Goal: Transaction & Acquisition: Purchase product/service

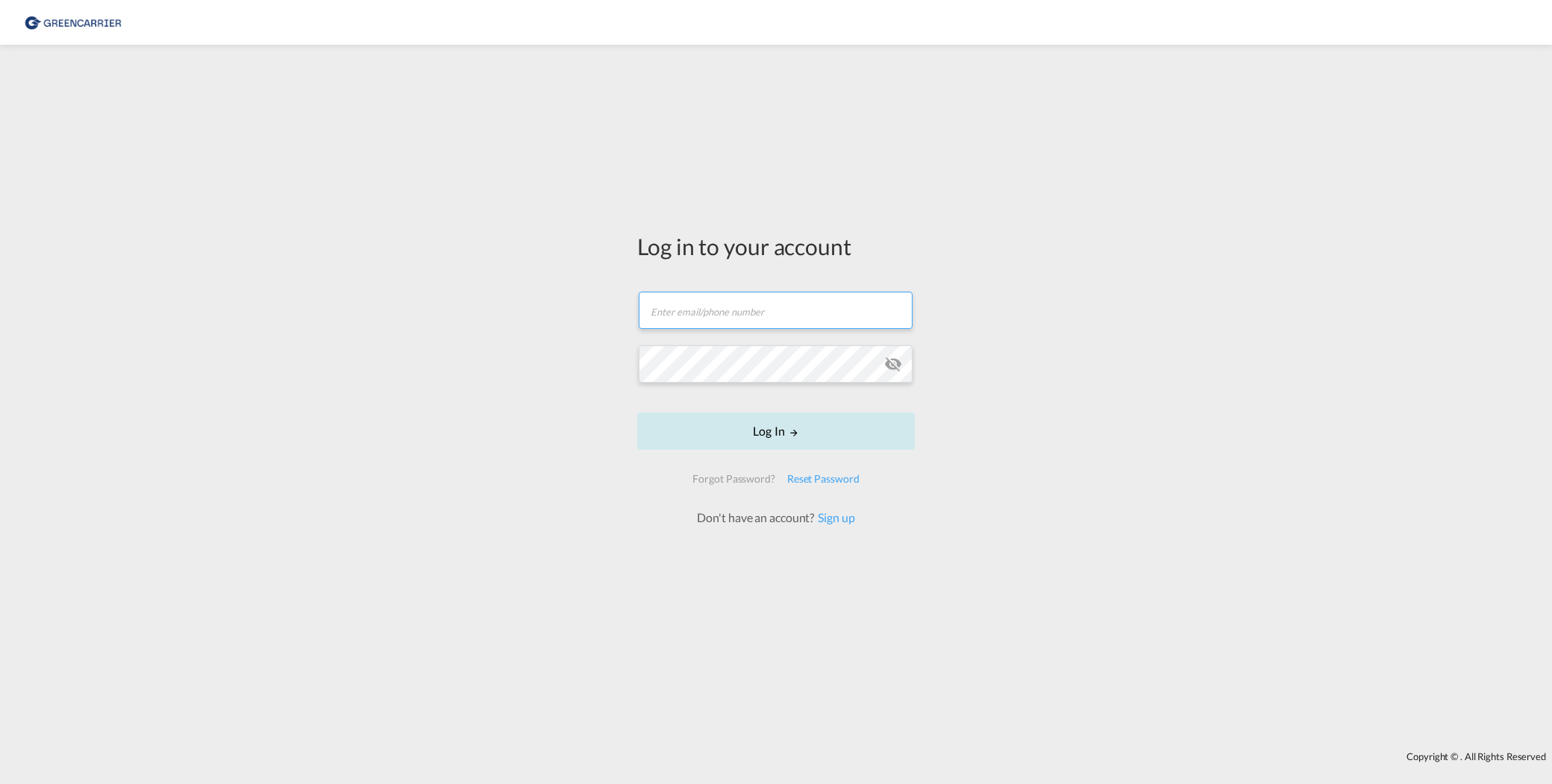
type input "[PERSON_NAME][EMAIL_ADDRESS][PERSON_NAME][DOMAIN_NAME]"
click at [796, 426] on button "Log In" at bounding box center [776, 431] width 277 height 37
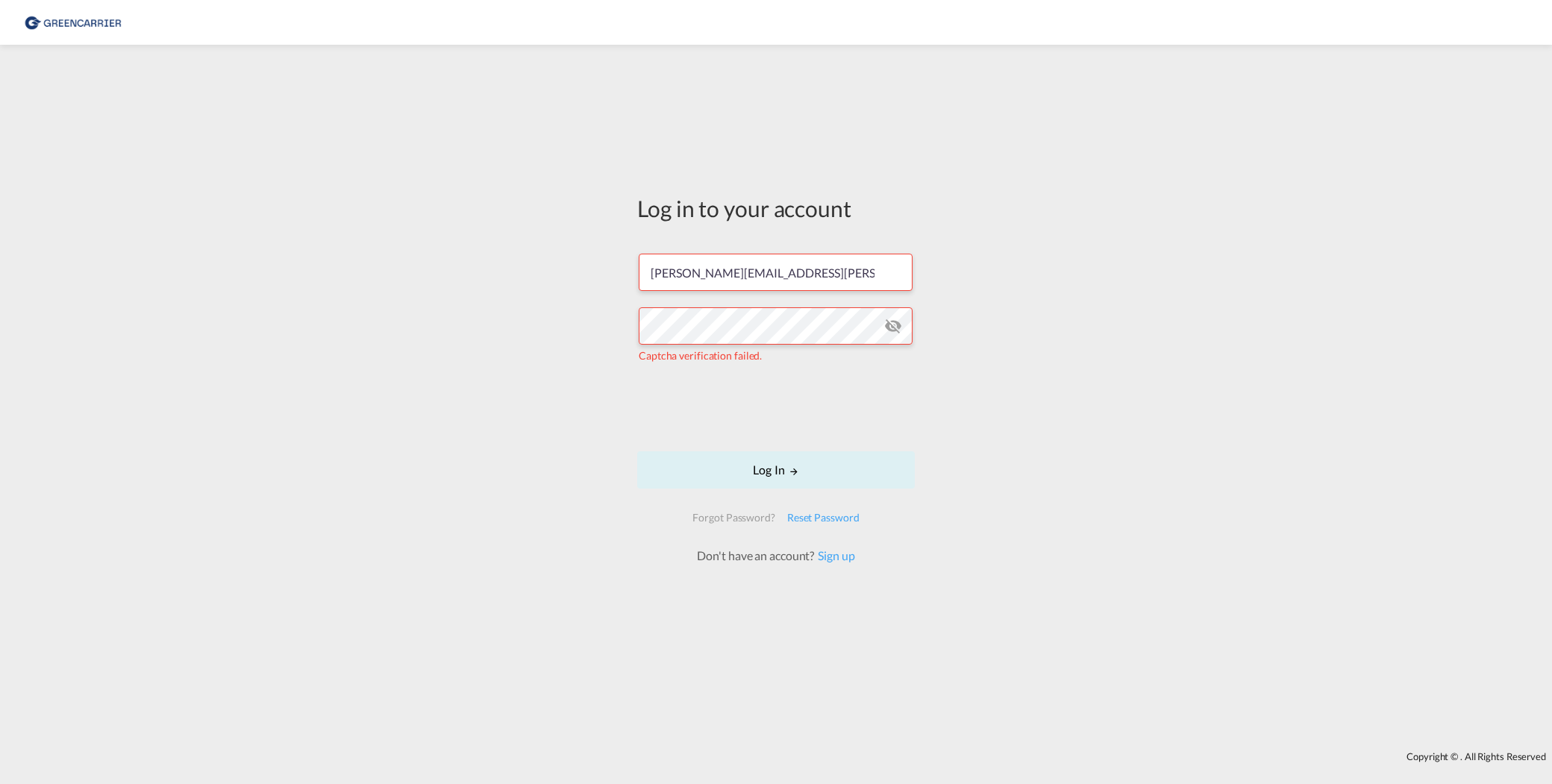
drag, startPoint x: 782, startPoint y: 426, endPoint x: 569, endPoint y: 369, distance: 220.5
click at [566, 369] on div "Log in to your account [PERSON_NAME][EMAIL_ADDRESS][PERSON_NAME][DOMAIN_NAME] C…" at bounding box center [776, 398] width 1552 height 692
click at [324, 256] on div "Log in to your account [PERSON_NAME][EMAIL_ADDRESS][PERSON_NAME][DOMAIN_NAME] C…" at bounding box center [776, 398] width 1552 height 692
click at [812, 460] on button "Log In" at bounding box center [776, 470] width 277 height 37
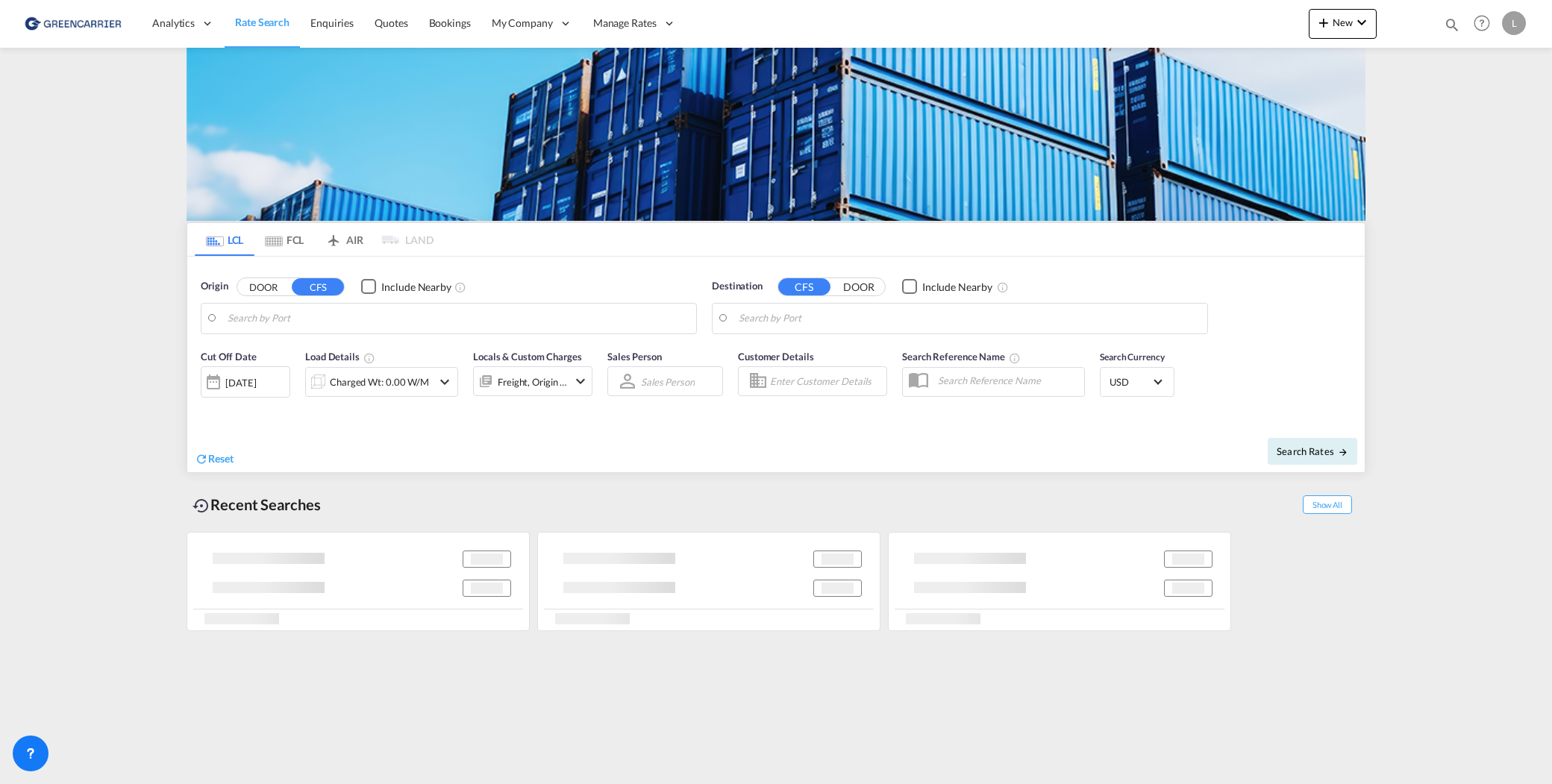
type input "[GEOGRAPHIC_DATA], NOOSL"
type input "[GEOGRAPHIC_DATA], ESLPG"
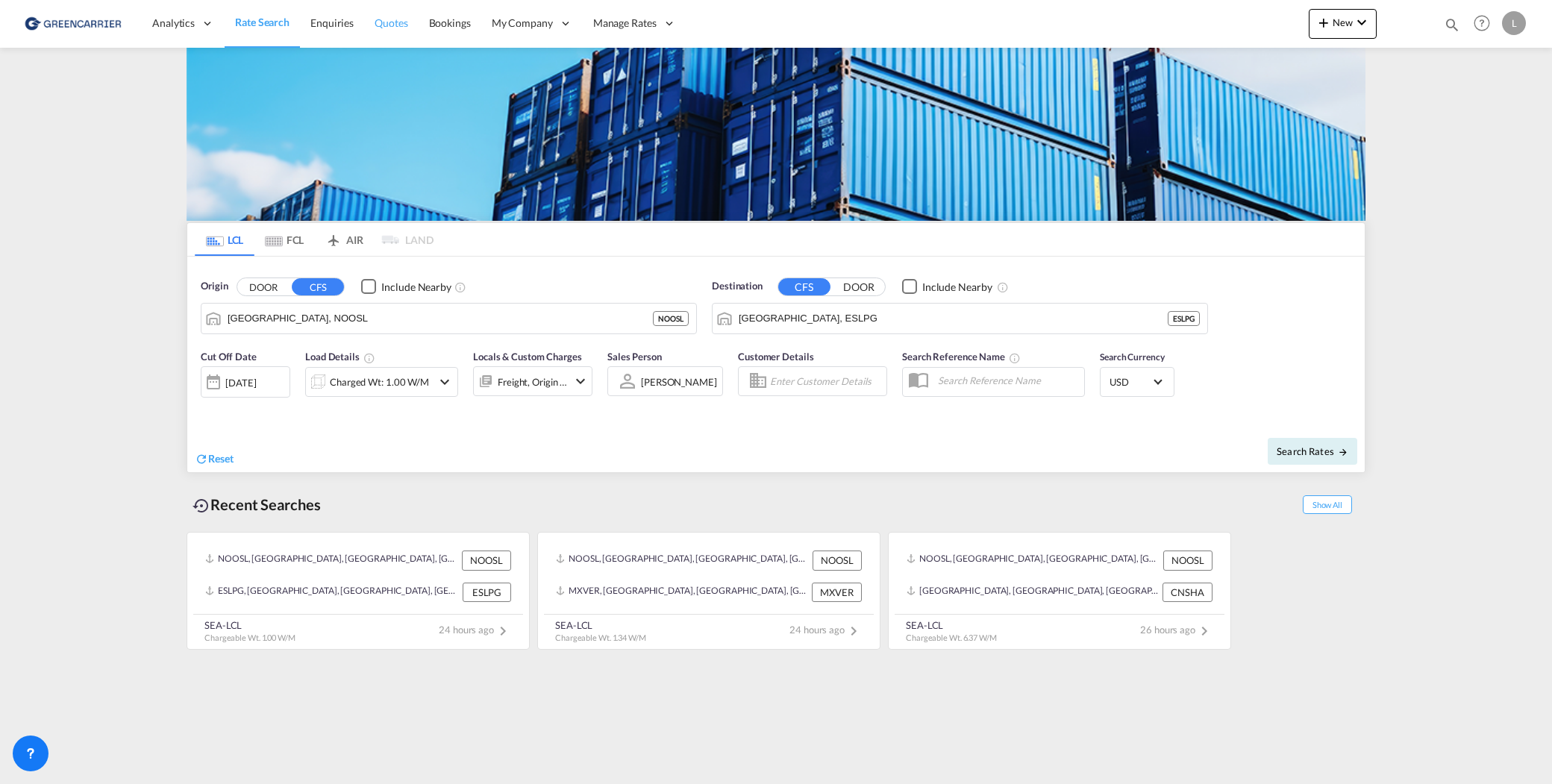
click at [391, 26] on span "Quotes" at bounding box center [390, 23] width 32 height 13
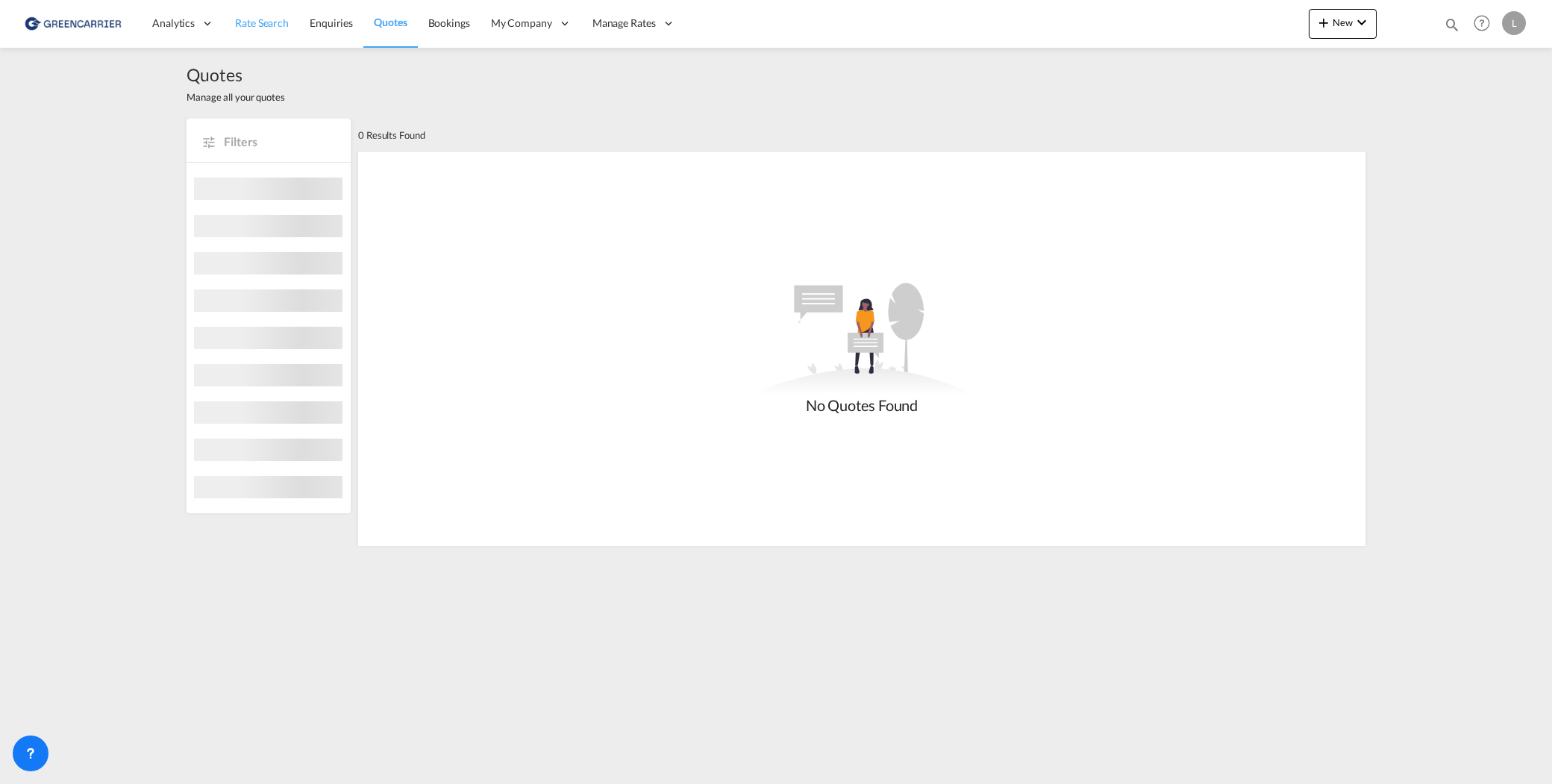
click at [233, 32] on link "Rate Search" at bounding box center [262, 23] width 75 height 48
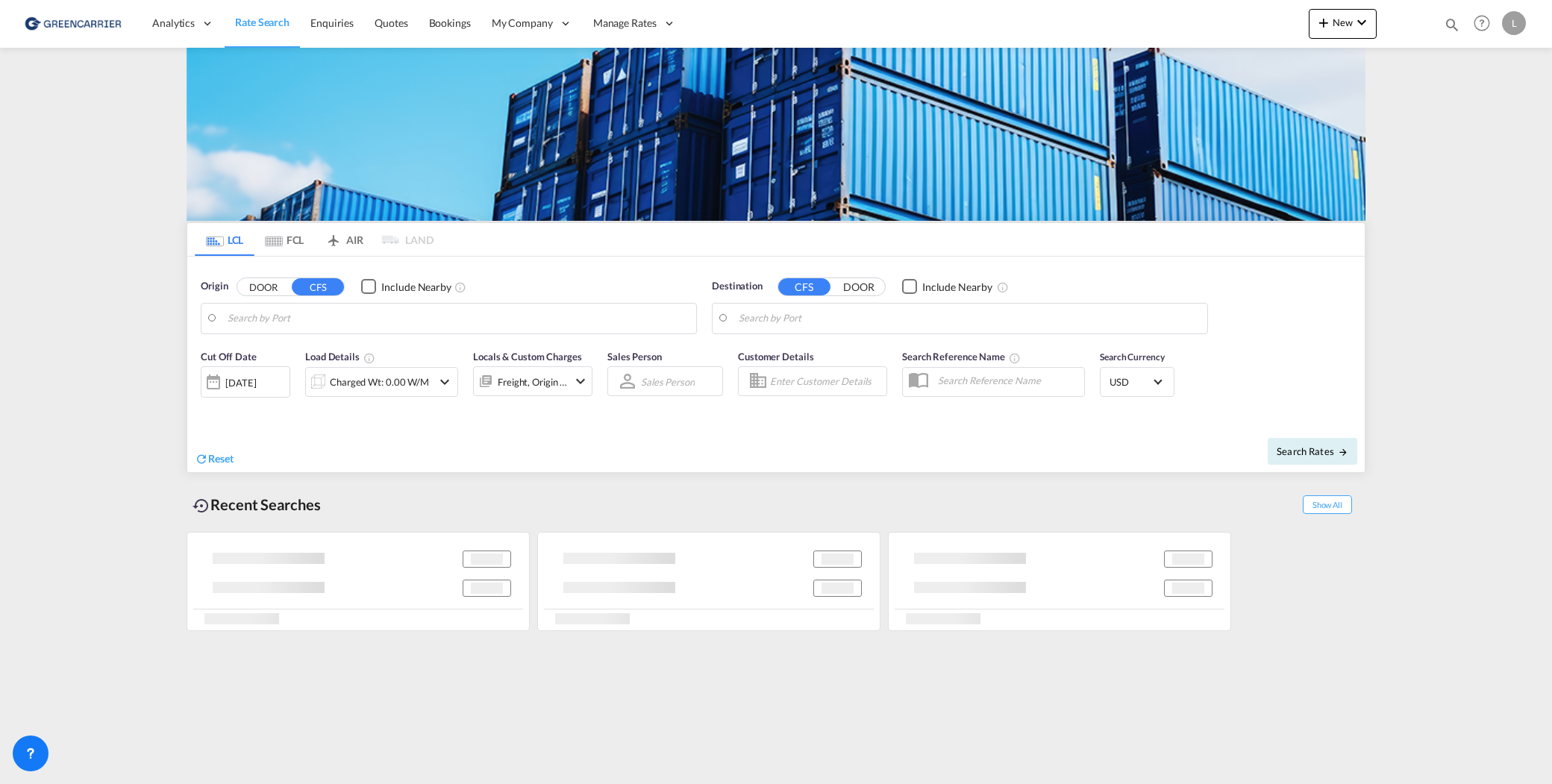
type input "[GEOGRAPHIC_DATA], NOOSL"
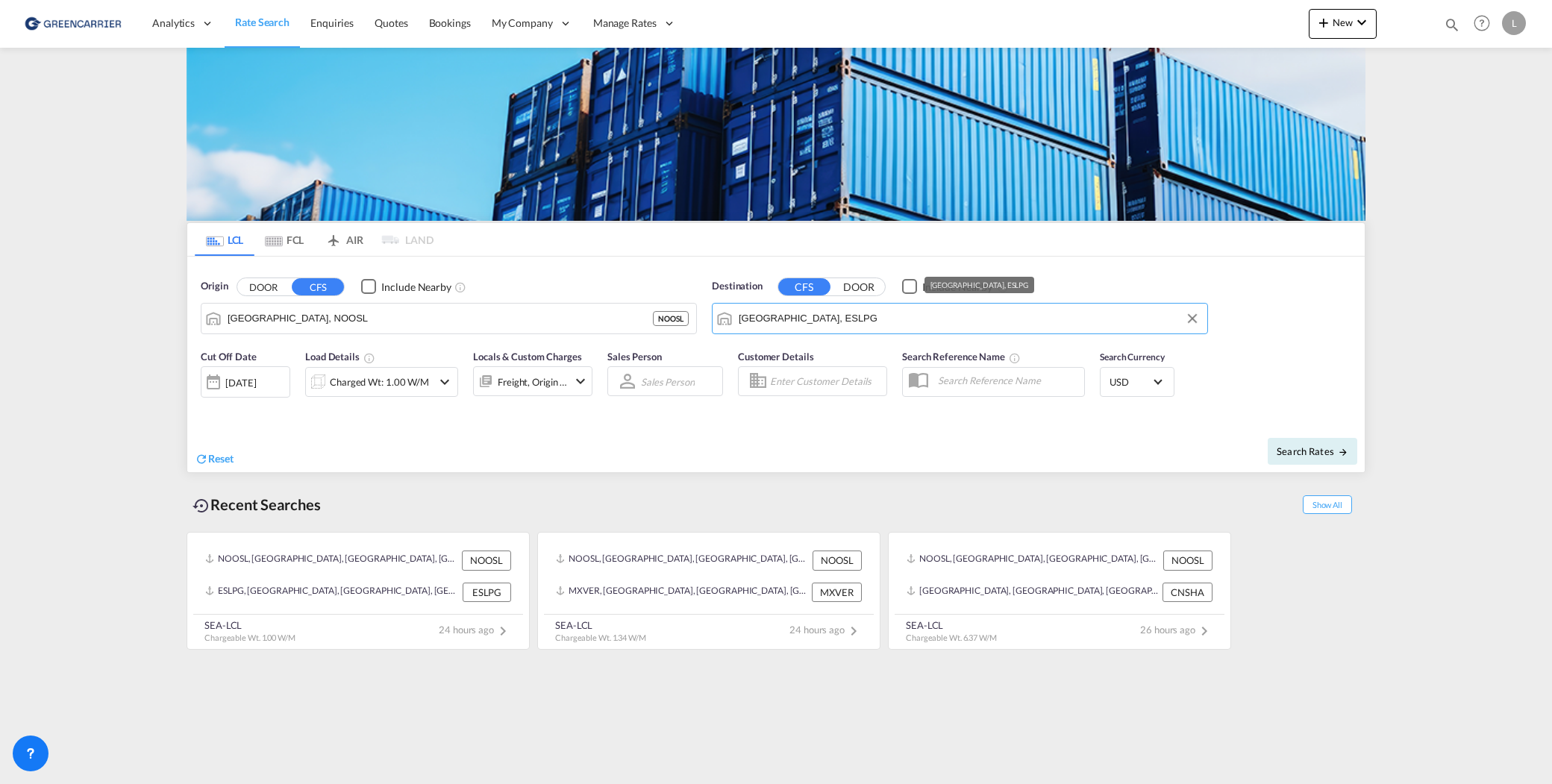
click at [849, 327] on input "[GEOGRAPHIC_DATA], ESLPG" at bounding box center [970, 318] width 461 height 23
click at [844, 362] on div "[GEOGRAPHIC_DATA] , SH [GEOGRAPHIC_DATA] [GEOGRAPHIC_DATA]" at bounding box center [854, 360] width 283 height 45
type input "[GEOGRAPHIC_DATA], SH, CNSHA"
click at [380, 387] on div "Charged Wt: 1.00 W/M" at bounding box center [378, 381] width 99 height 21
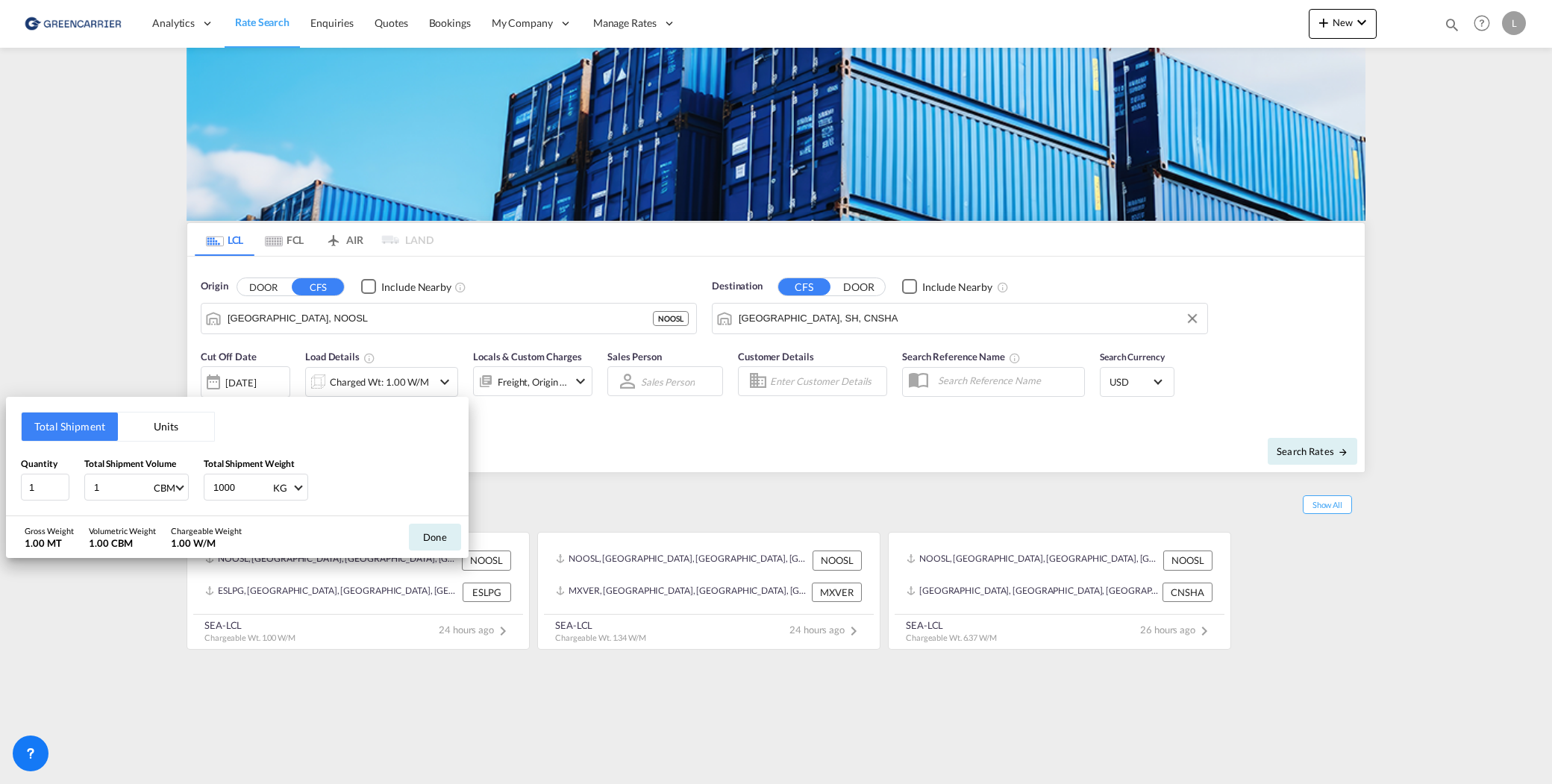
click at [164, 434] on button "Units" at bounding box center [166, 426] width 96 height 28
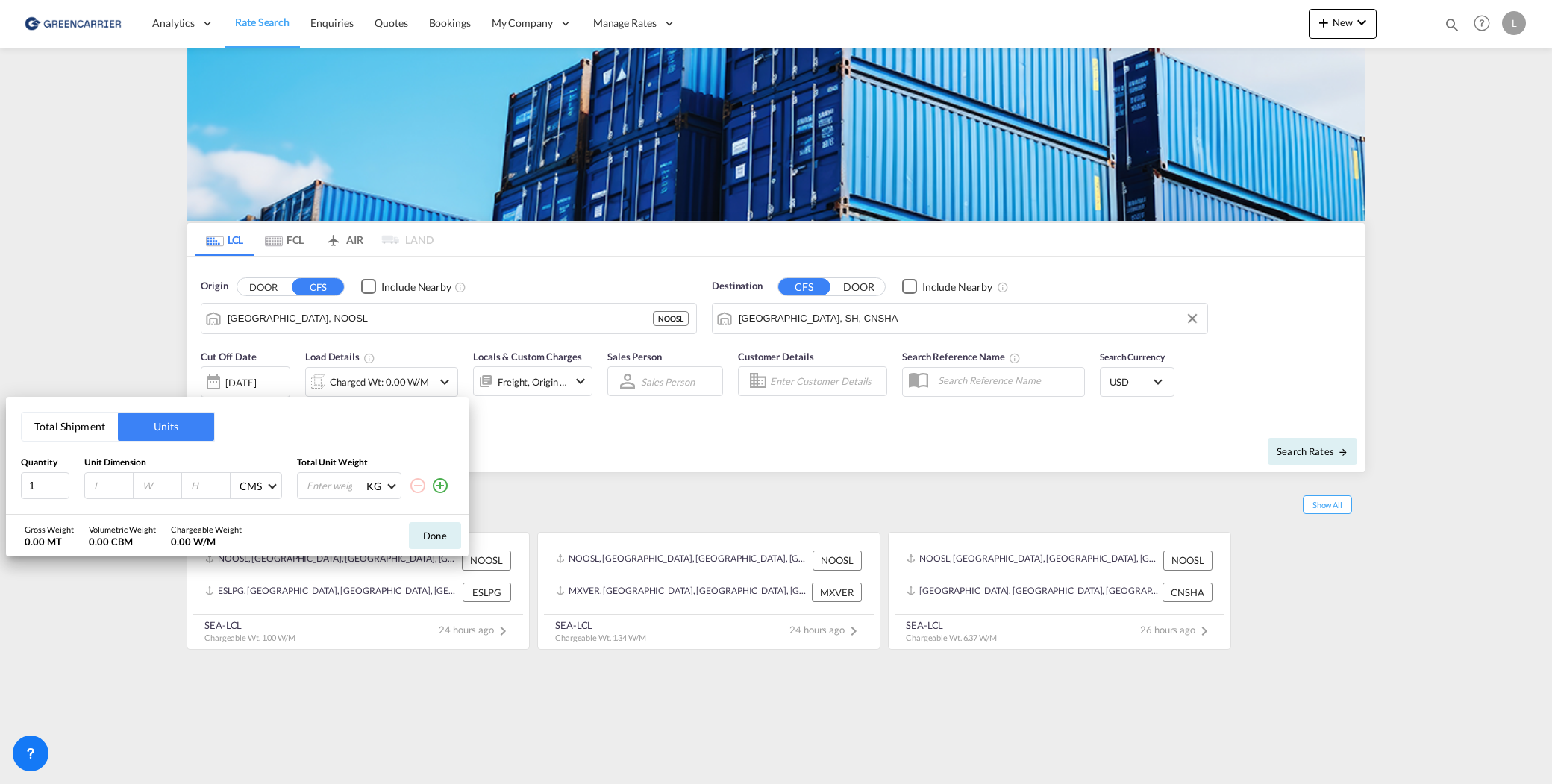
click at [98, 429] on button "Total Shipment" at bounding box center [70, 426] width 96 height 28
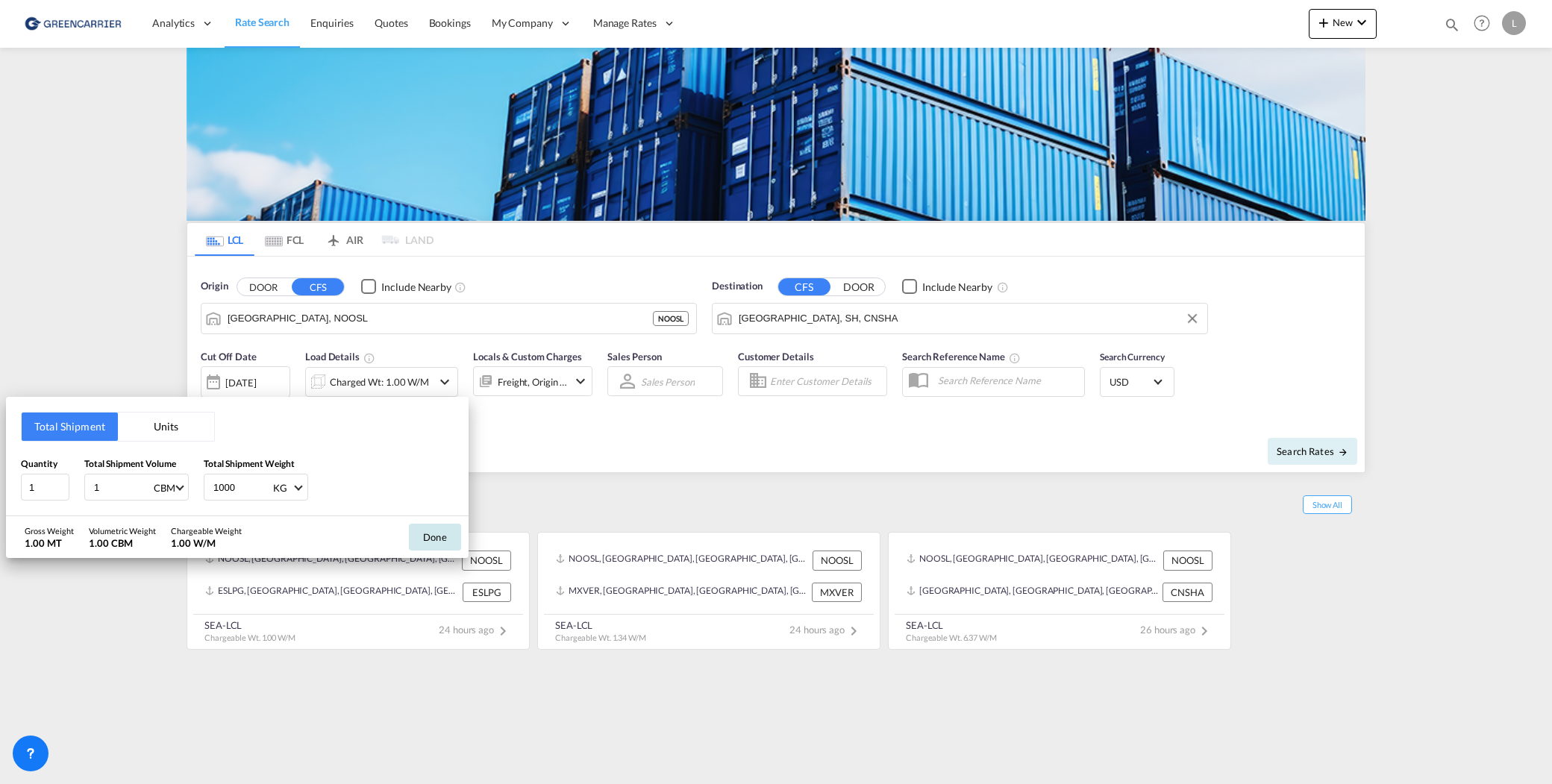
click at [421, 532] on button "Done" at bounding box center [434, 536] width 52 height 26
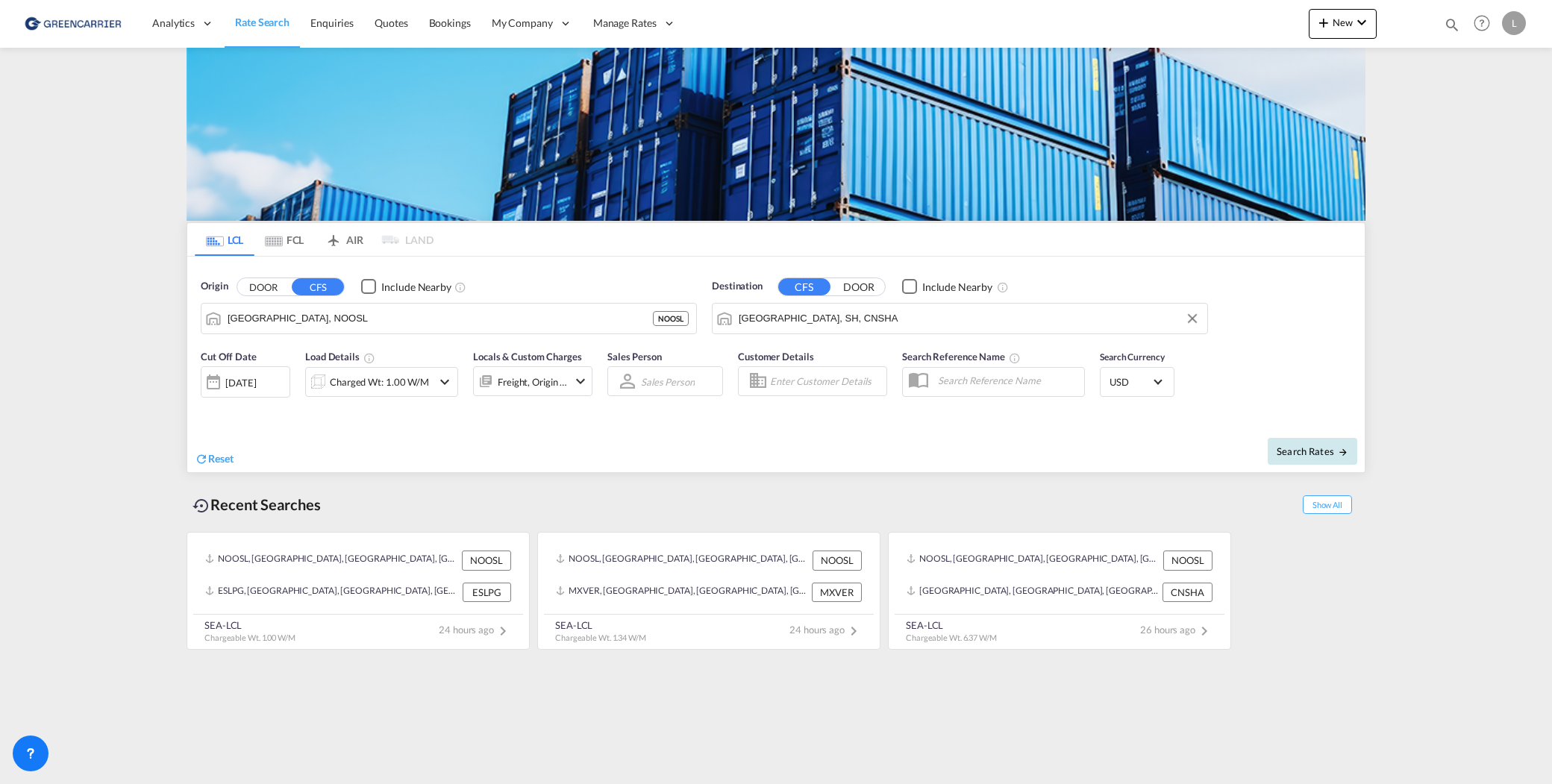
click at [1300, 455] on span "Search Rates" at bounding box center [1313, 451] width 72 height 12
type input "NOOSL to CNSHA / [DATE]"
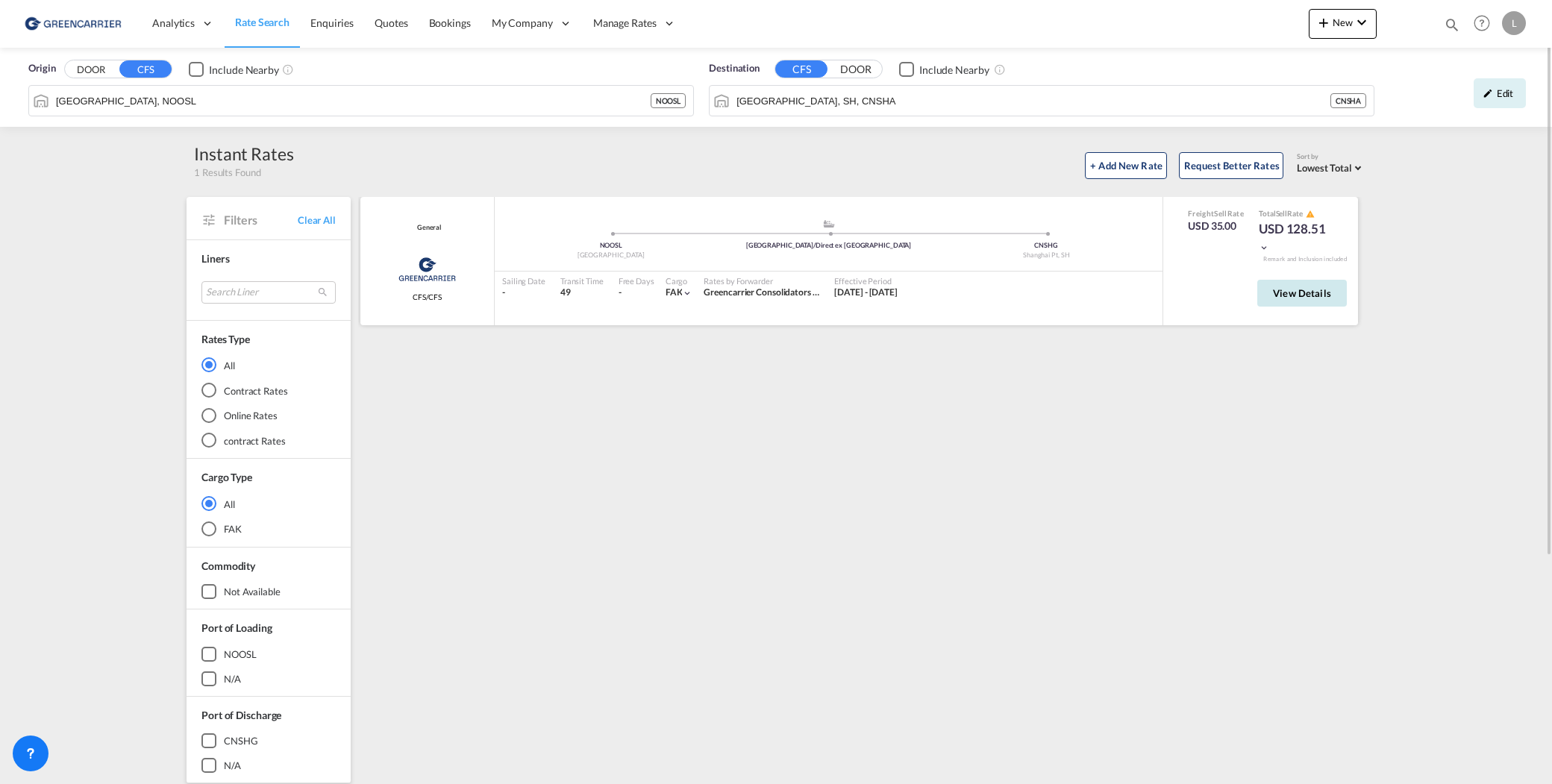
click at [1315, 301] on button "View Details" at bounding box center [1302, 292] width 89 height 26
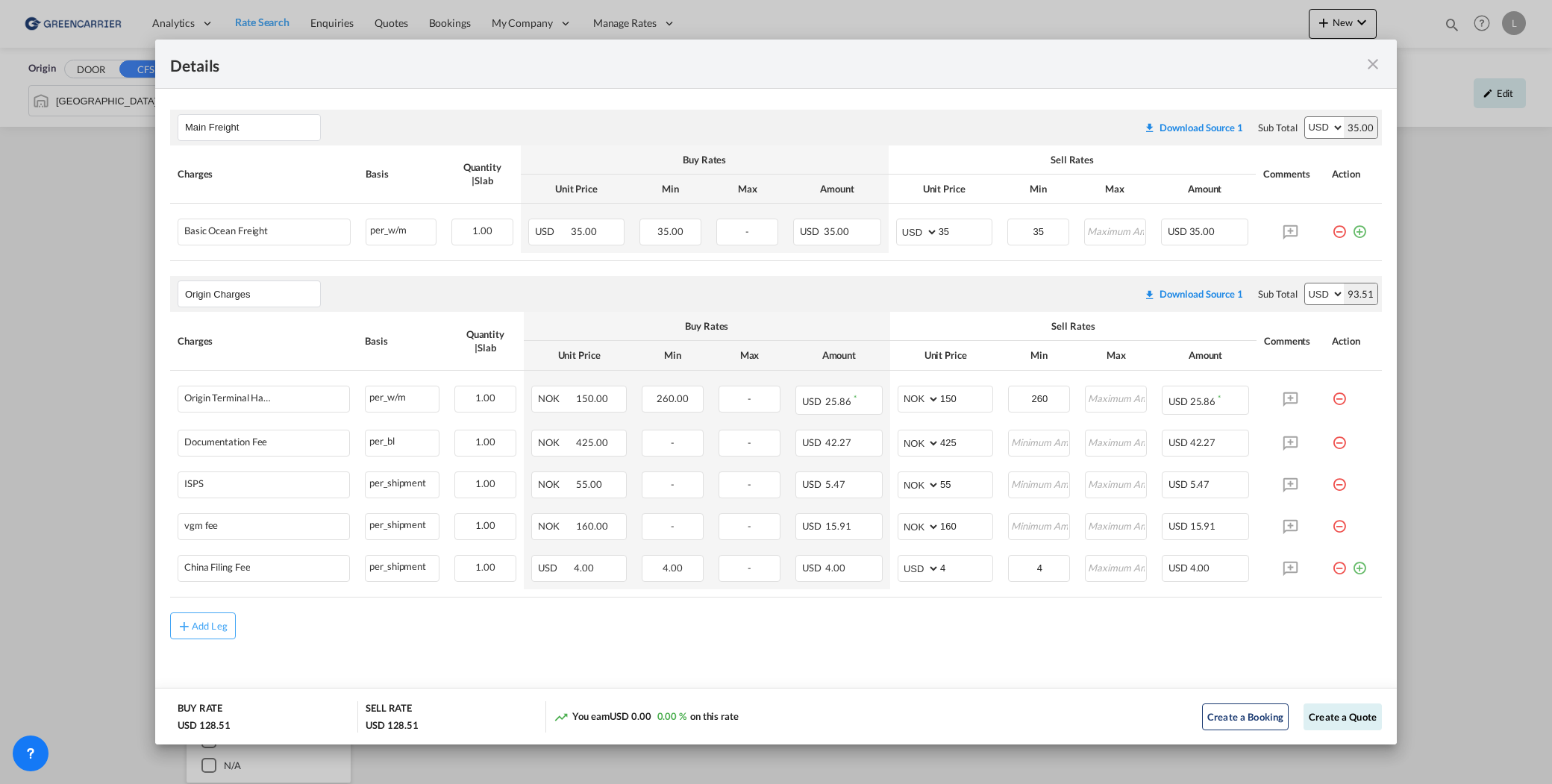
scroll to position [257, 0]
click at [186, 632] on button "Add Leg" at bounding box center [203, 622] width 66 height 26
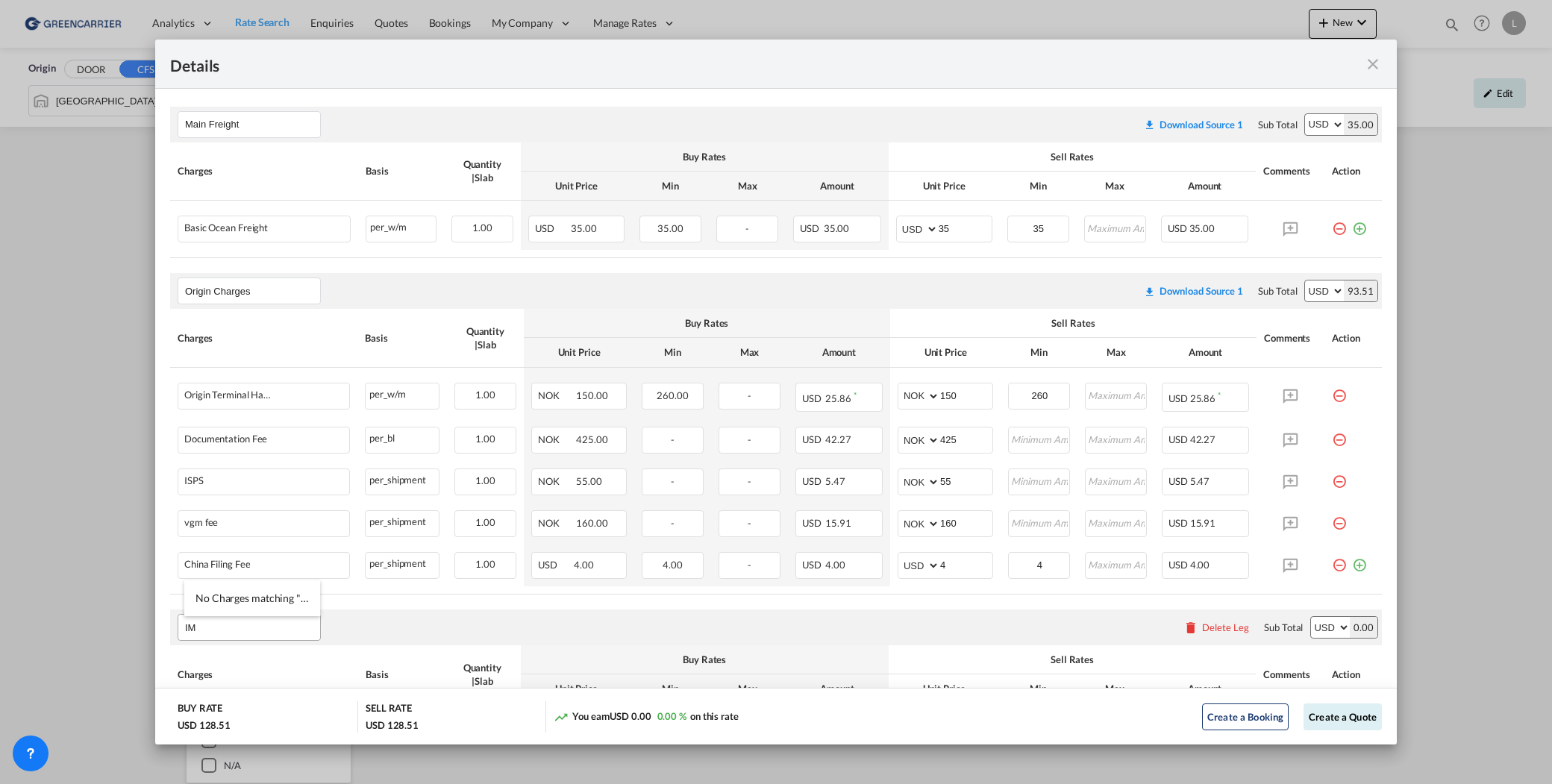
type input "I"
type input "A"
drag, startPoint x: 264, startPoint y: 625, endPoint x: 127, endPoint y: 625, distance: 137.0
click at [127, 625] on div "Details Port of [GEOGRAPHIC_DATA] NOOSL/Oslo T/S [GEOGRAPHIC_DATA]/Direct ex [G…" at bounding box center [776, 392] width 1552 height 784
type input "I"
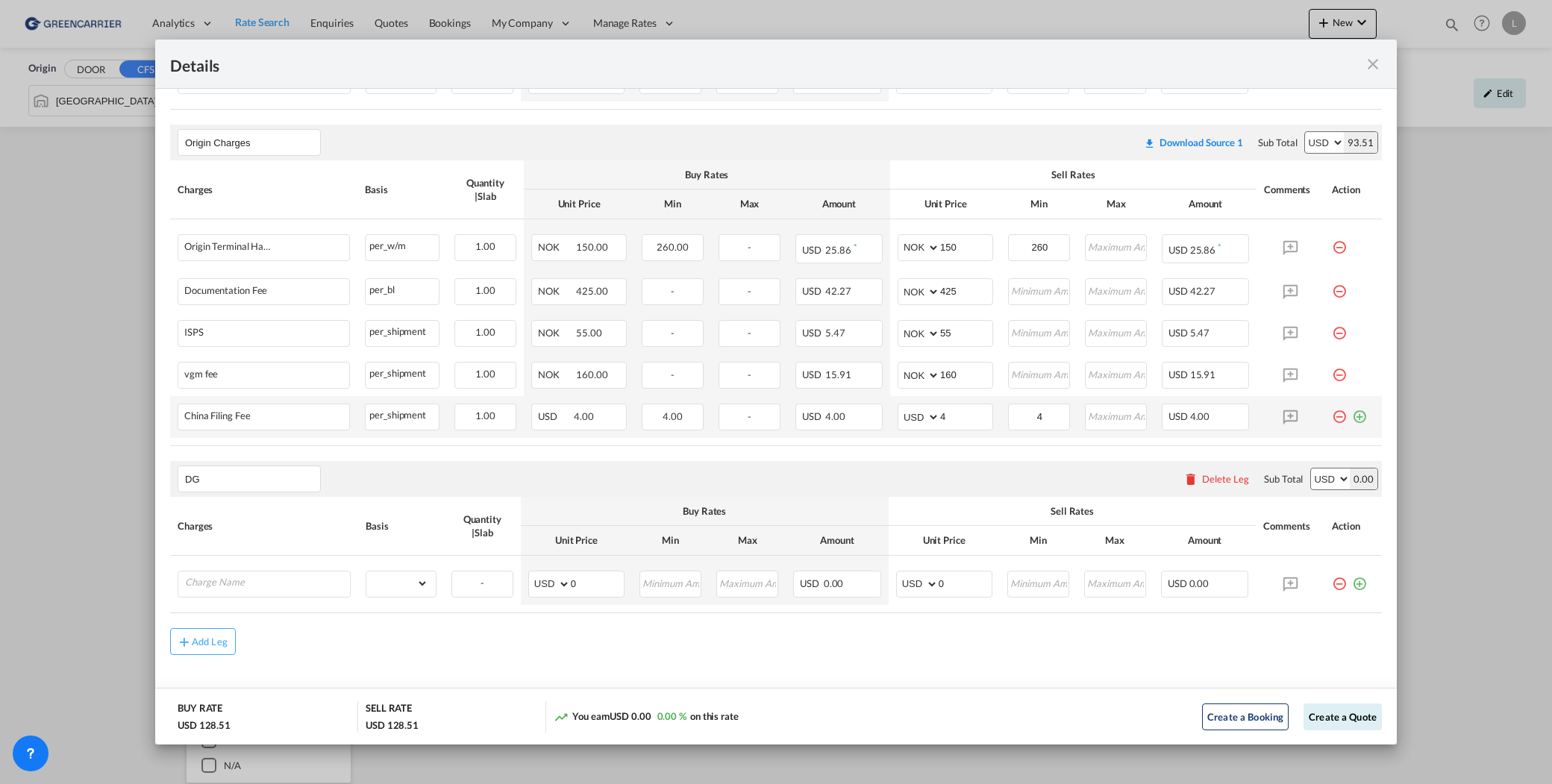
scroll to position [406, 0]
type input "DG"
click at [1230, 475] on div "Delete Leg" at bounding box center [1226, 478] width 47 height 12
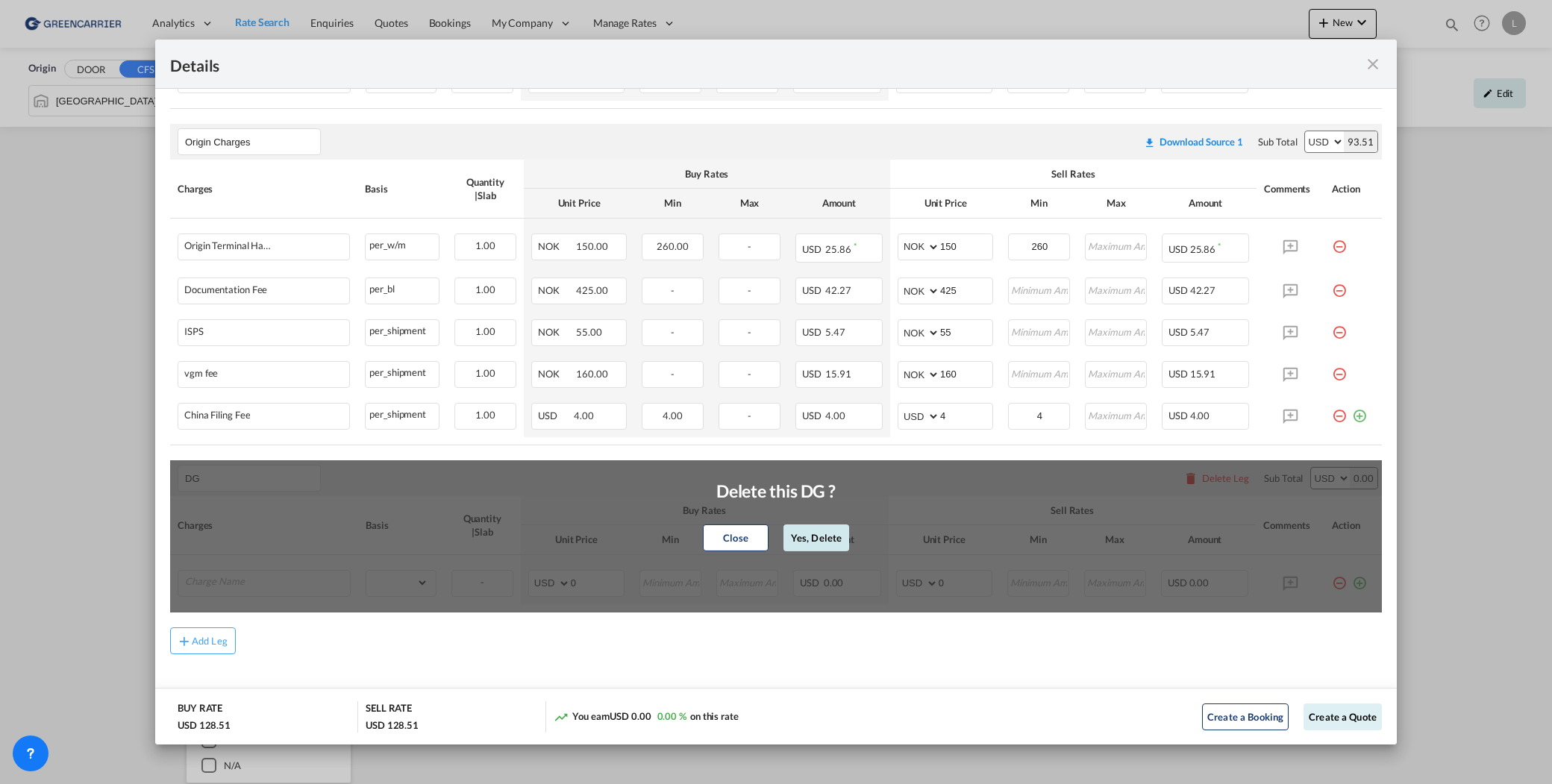
click at [800, 541] on button "Yes, Delete" at bounding box center [816, 537] width 66 height 26
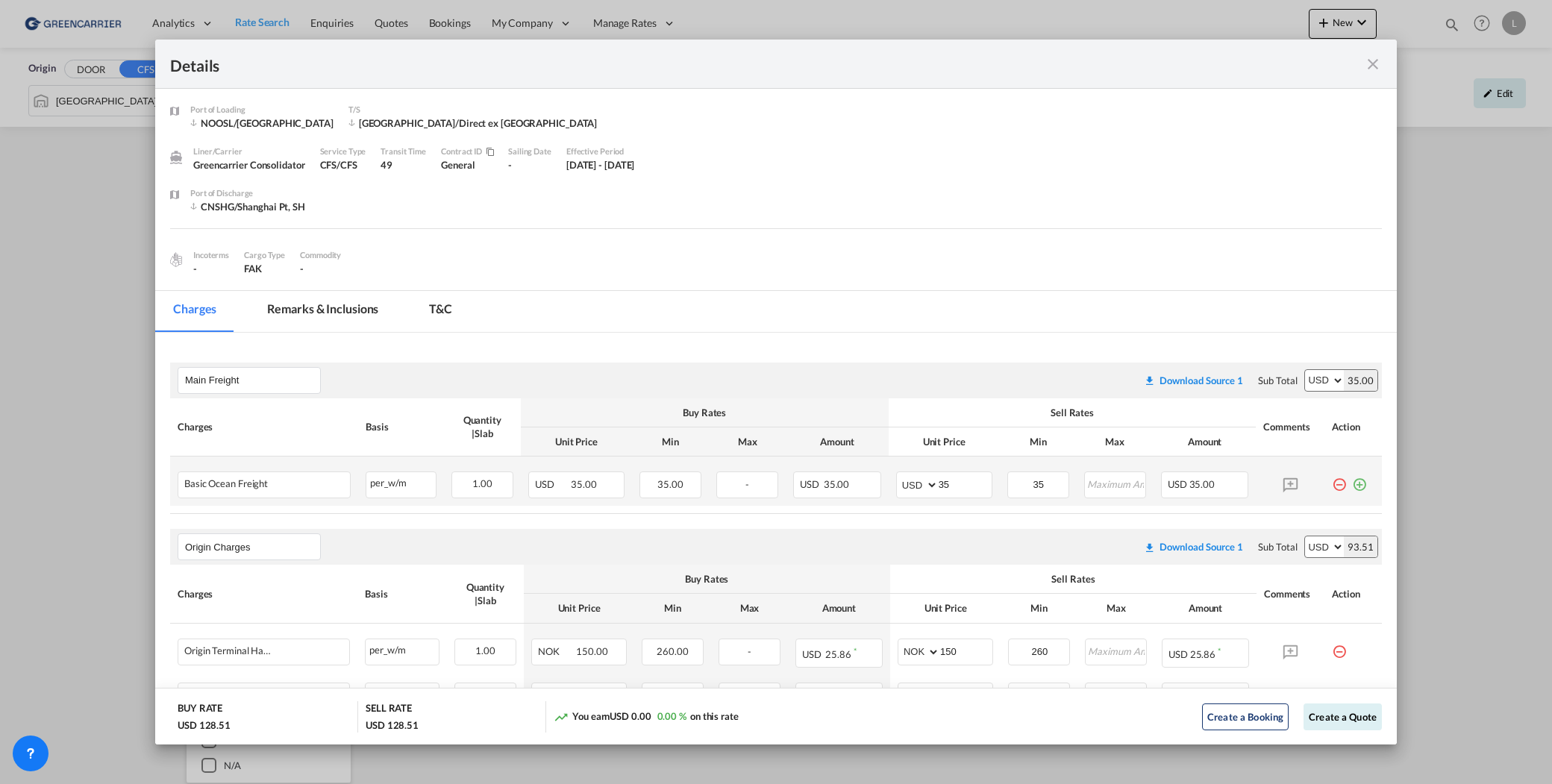
scroll to position [0, 0]
click at [1352, 485] on md-icon "icon-plus-circle-outline green-400-fg" at bounding box center [1359, 479] width 15 height 15
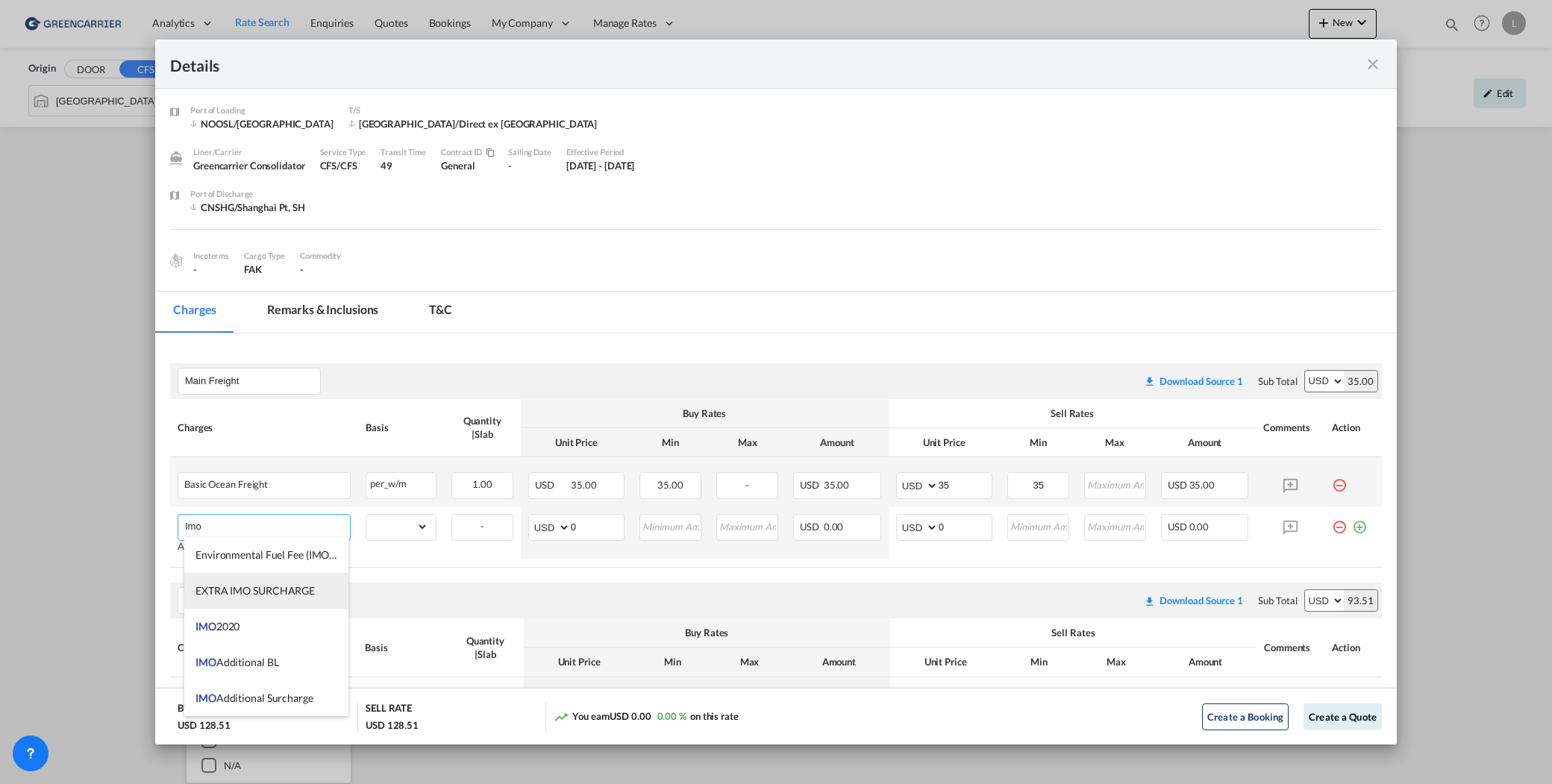
click at [272, 598] on li "EXTRA IMO SURCHARGE" at bounding box center [266, 591] width 164 height 36
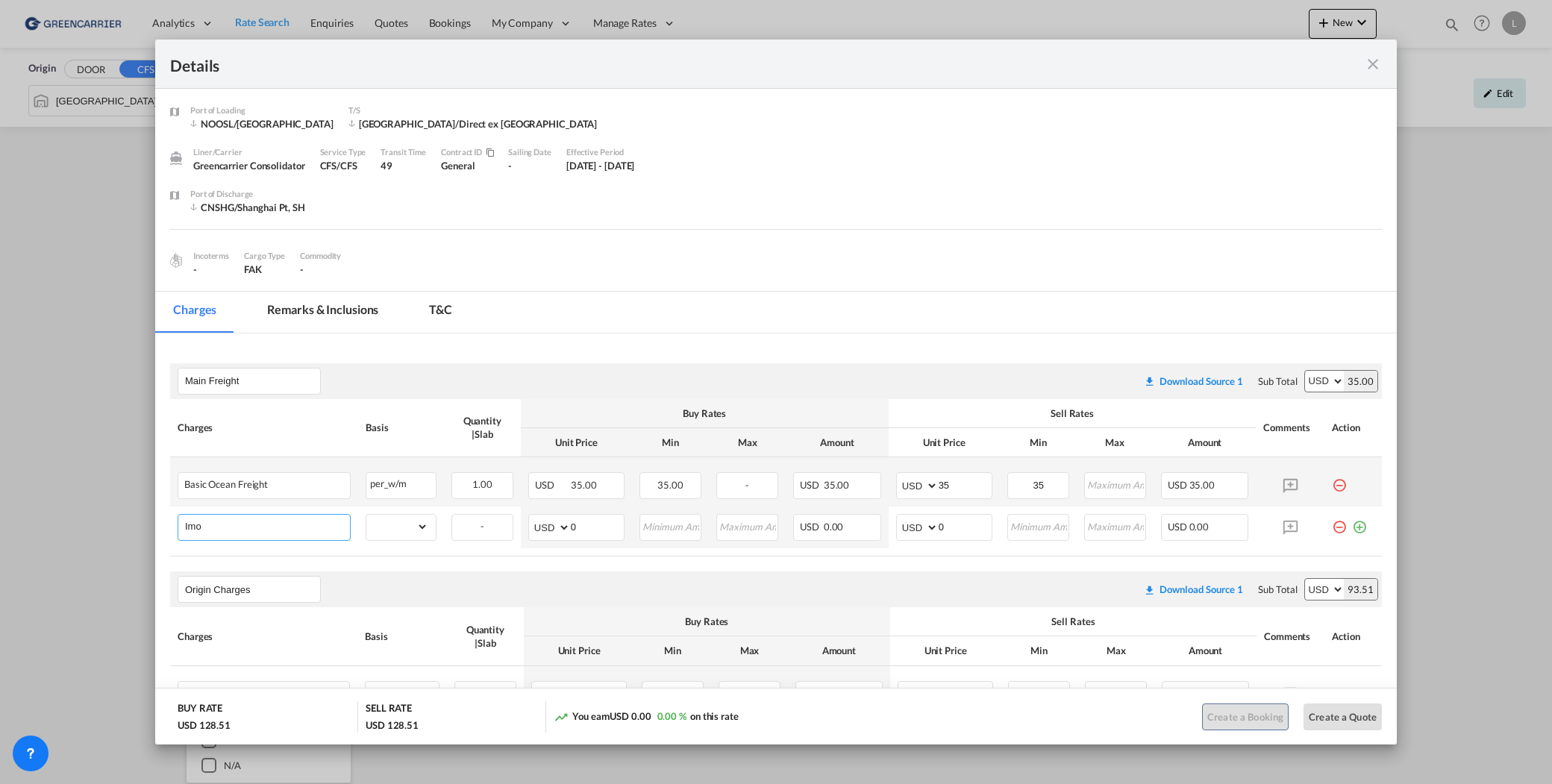
type input "EXTRA IMO SURCHARGE"
click at [403, 531] on select "gross_weight volumetric_weight per_shipment per_bl per_km per_hawb per_kg flat …" at bounding box center [397, 526] width 62 height 24
select select "per_shipment"
click at [367, 514] on select "gross_weight volumetric_weight per_shipment per_bl per_km per_hawb per_kg flat …" at bounding box center [397, 526] width 62 height 24
click at [918, 531] on md-input-container "AED AFN ALL AMD ANG AOA ARS AUD AWG AZN BAM BBD BDT BGN BHD BIF BMD BND BOB BRL…" at bounding box center [944, 527] width 96 height 26
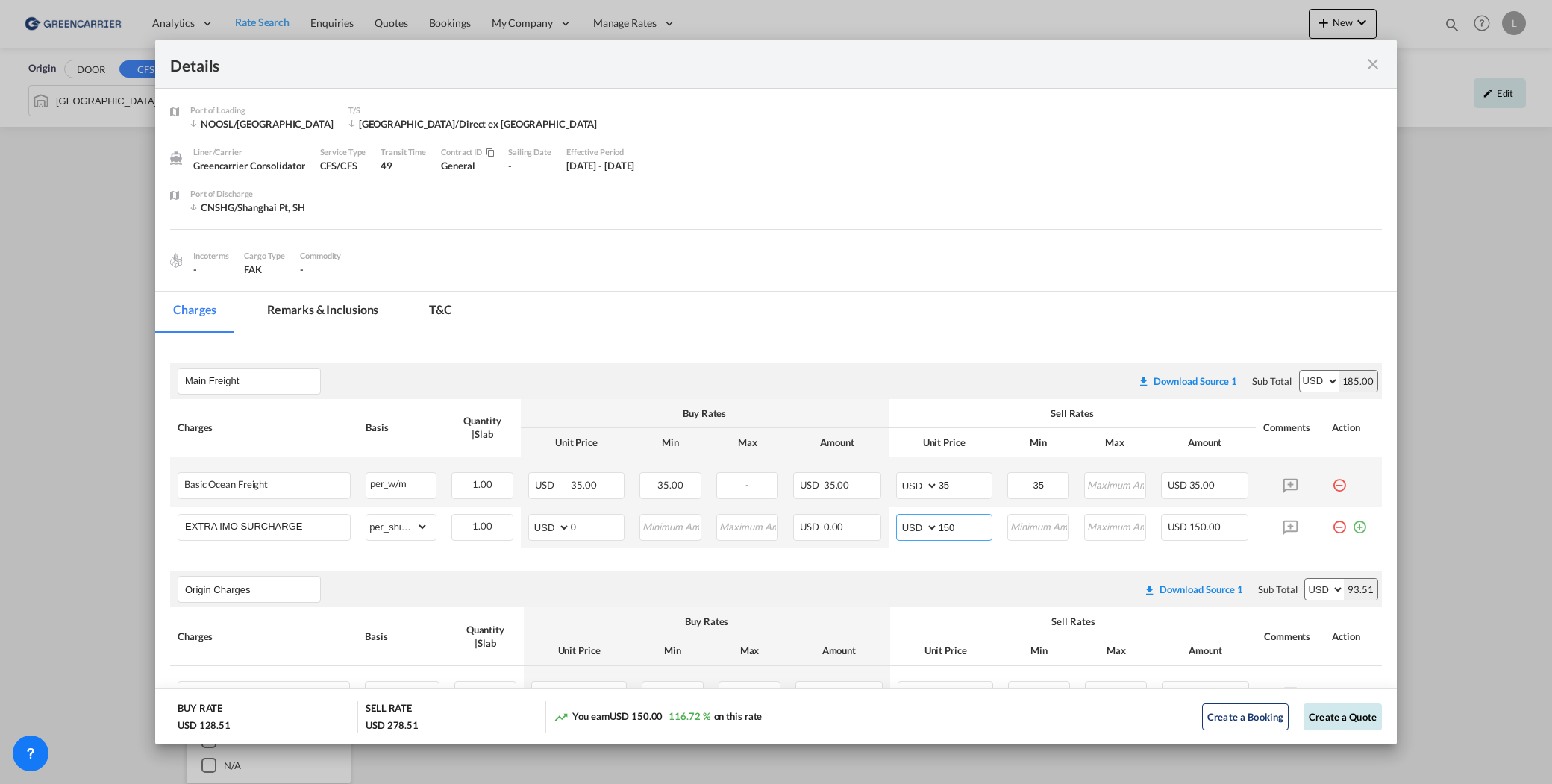
type input "150"
click at [1352, 714] on button "Create a Quote" at bounding box center [1343, 716] width 78 height 26
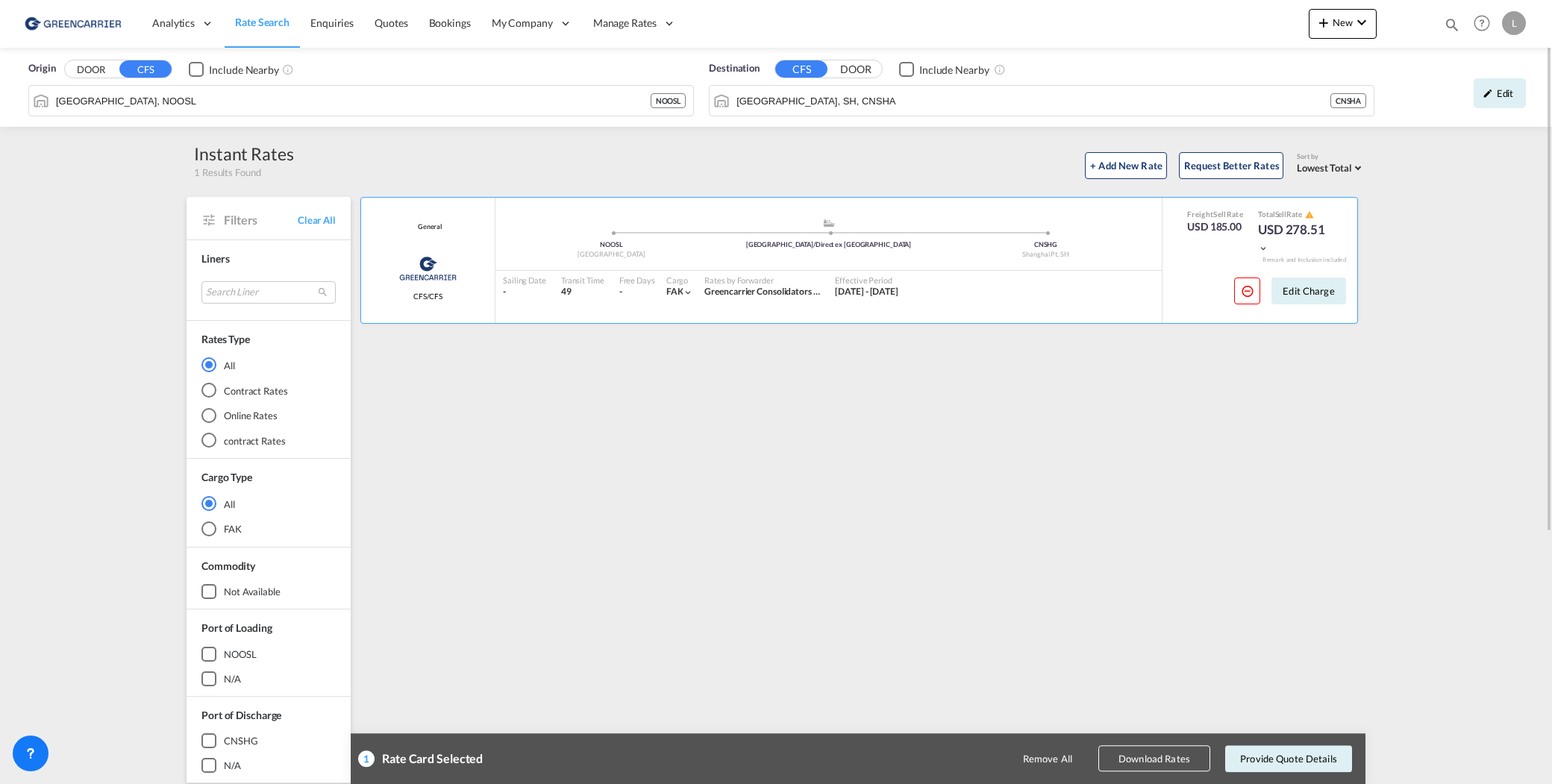
click at [1182, 758] on button "Download Rates" at bounding box center [1155, 759] width 112 height 26
click at [1266, 724] on div "General Greencarrier Consolidator CFS/CFS added by you .a{fill:#aaa8ad;} .a{fil…" at bounding box center [862, 645] width 1008 height 896
click at [1324, 299] on button "Edit Charge" at bounding box center [1309, 290] width 75 height 26
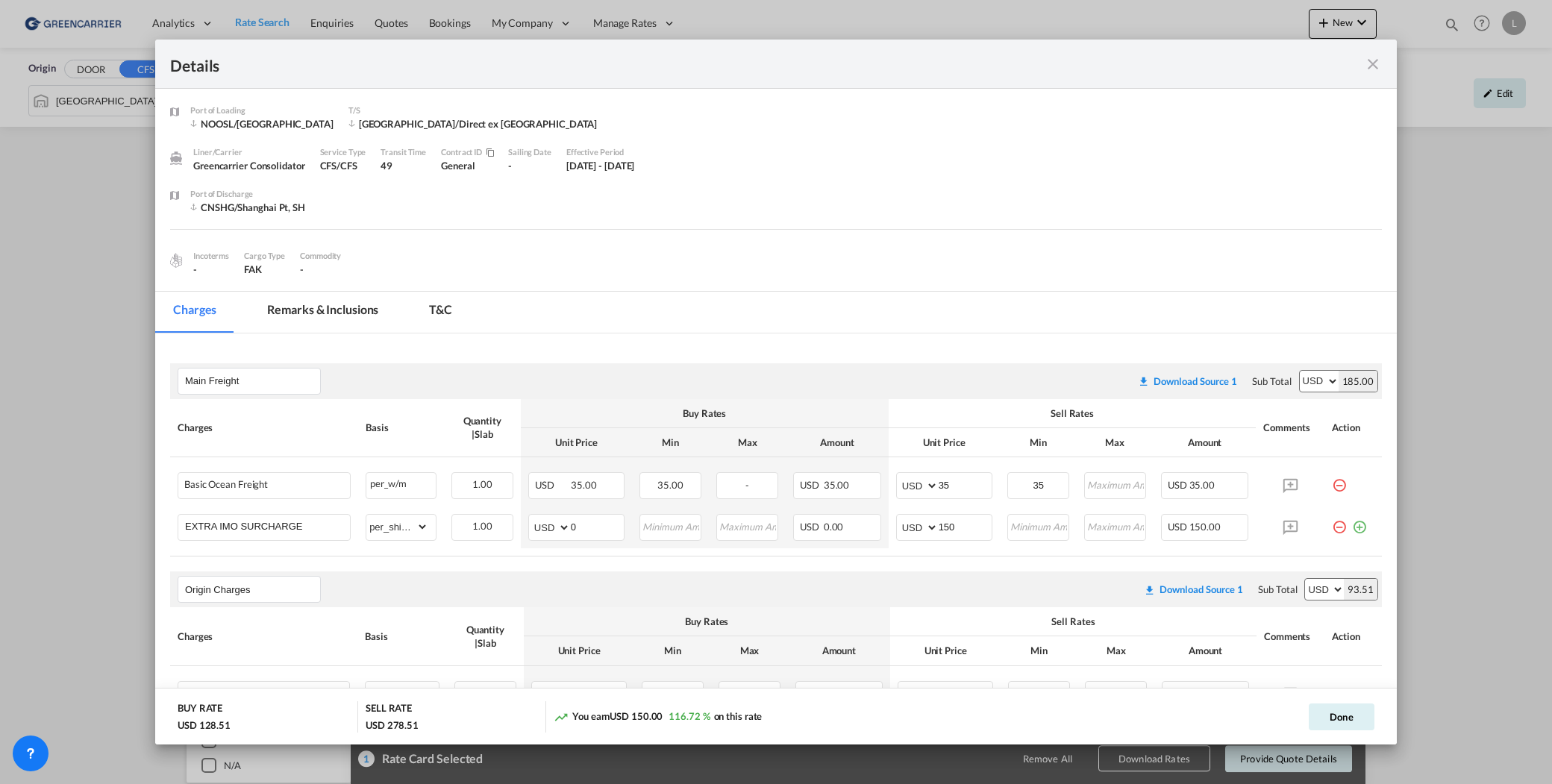
click at [1369, 69] on md-icon "icon-close fg-AAA8AD m-0 cursor" at bounding box center [1374, 64] width 18 height 18
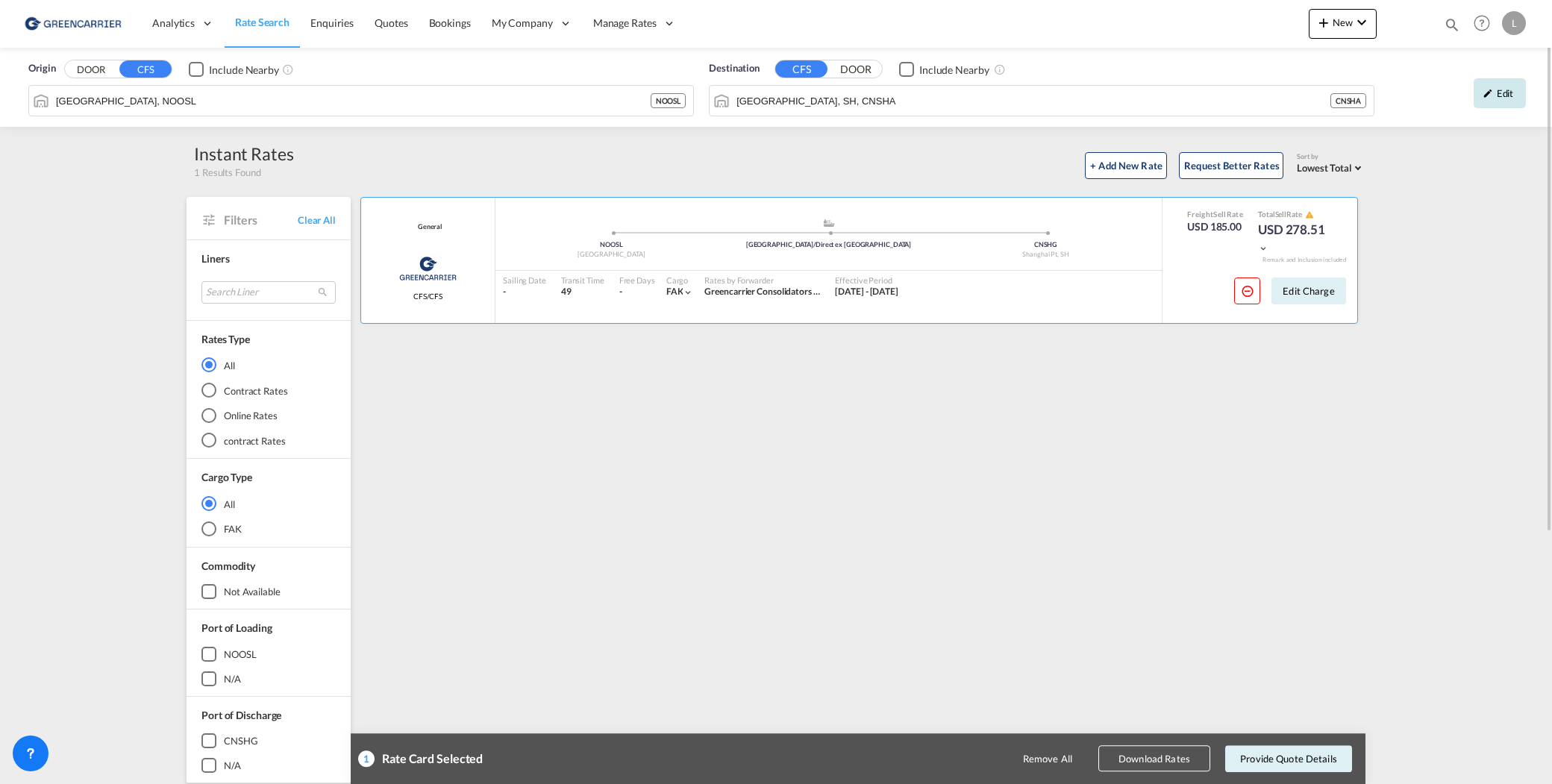
click at [1489, 95] on md-icon "icon-pencil" at bounding box center [1488, 93] width 11 height 11
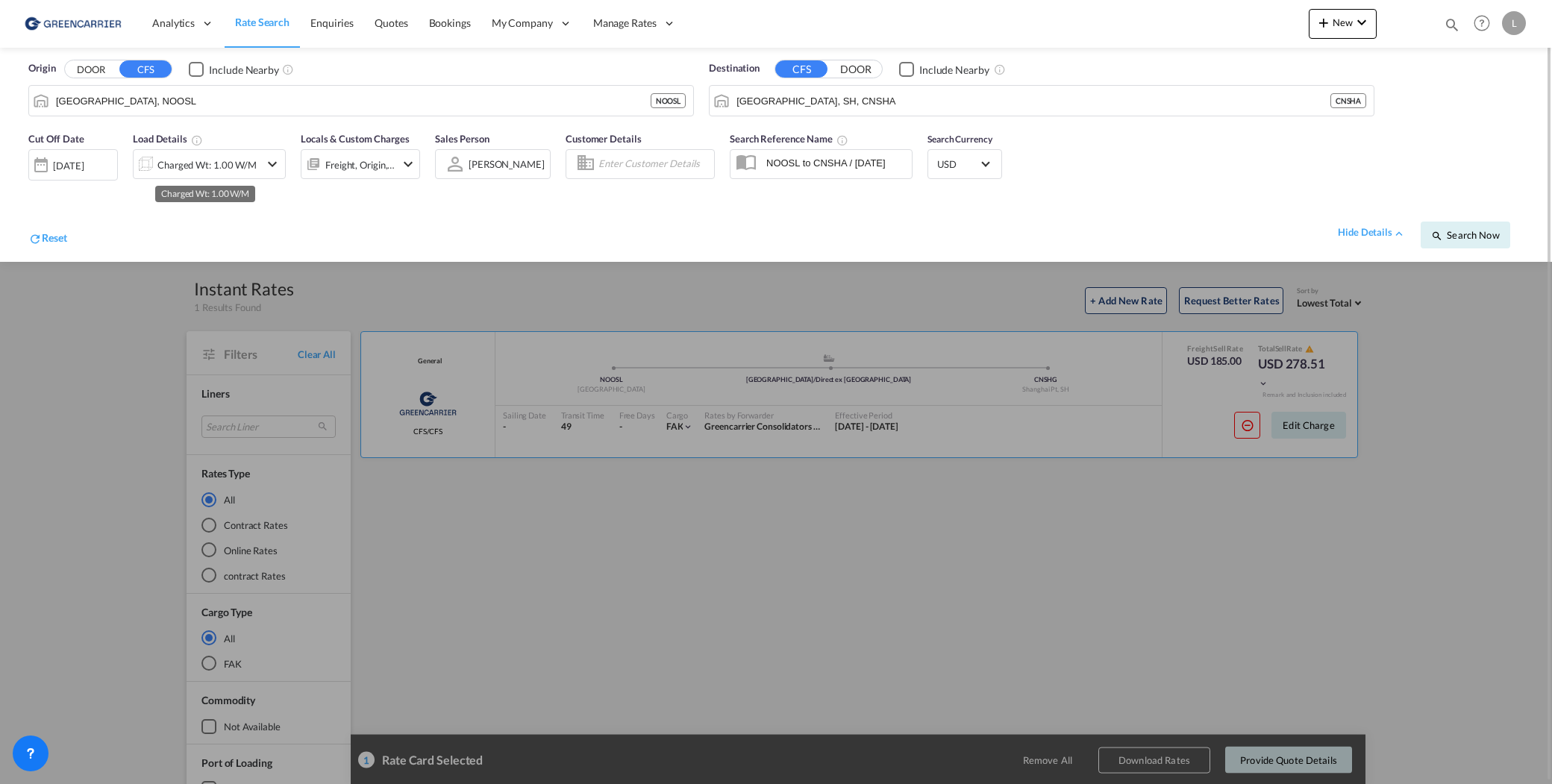
click at [214, 160] on div "Charged Wt: 1.00 W/M" at bounding box center [207, 165] width 99 height 21
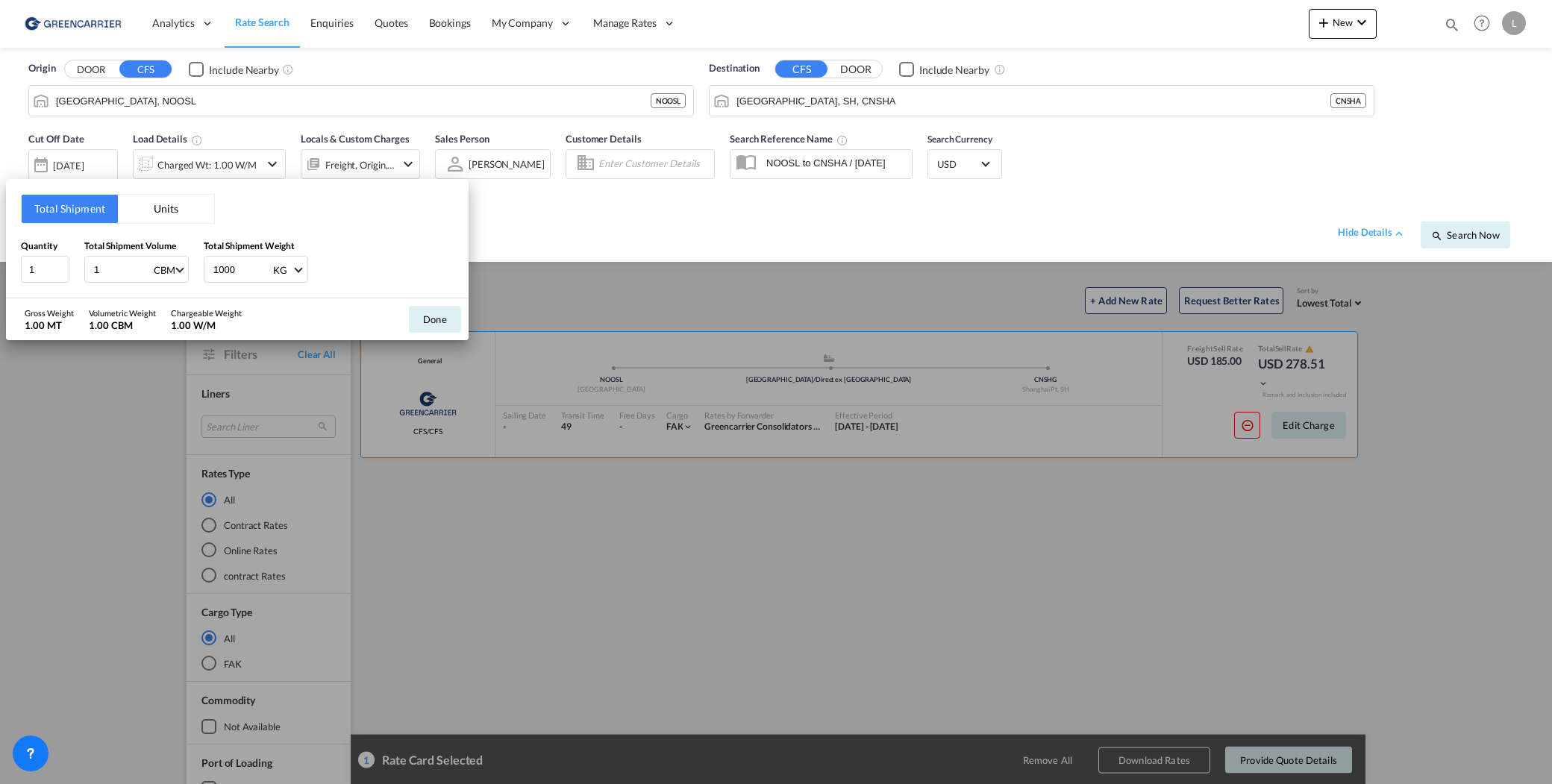
click at [141, 216] on button "Units" at bounding box center [166, 209] width 96 height 28
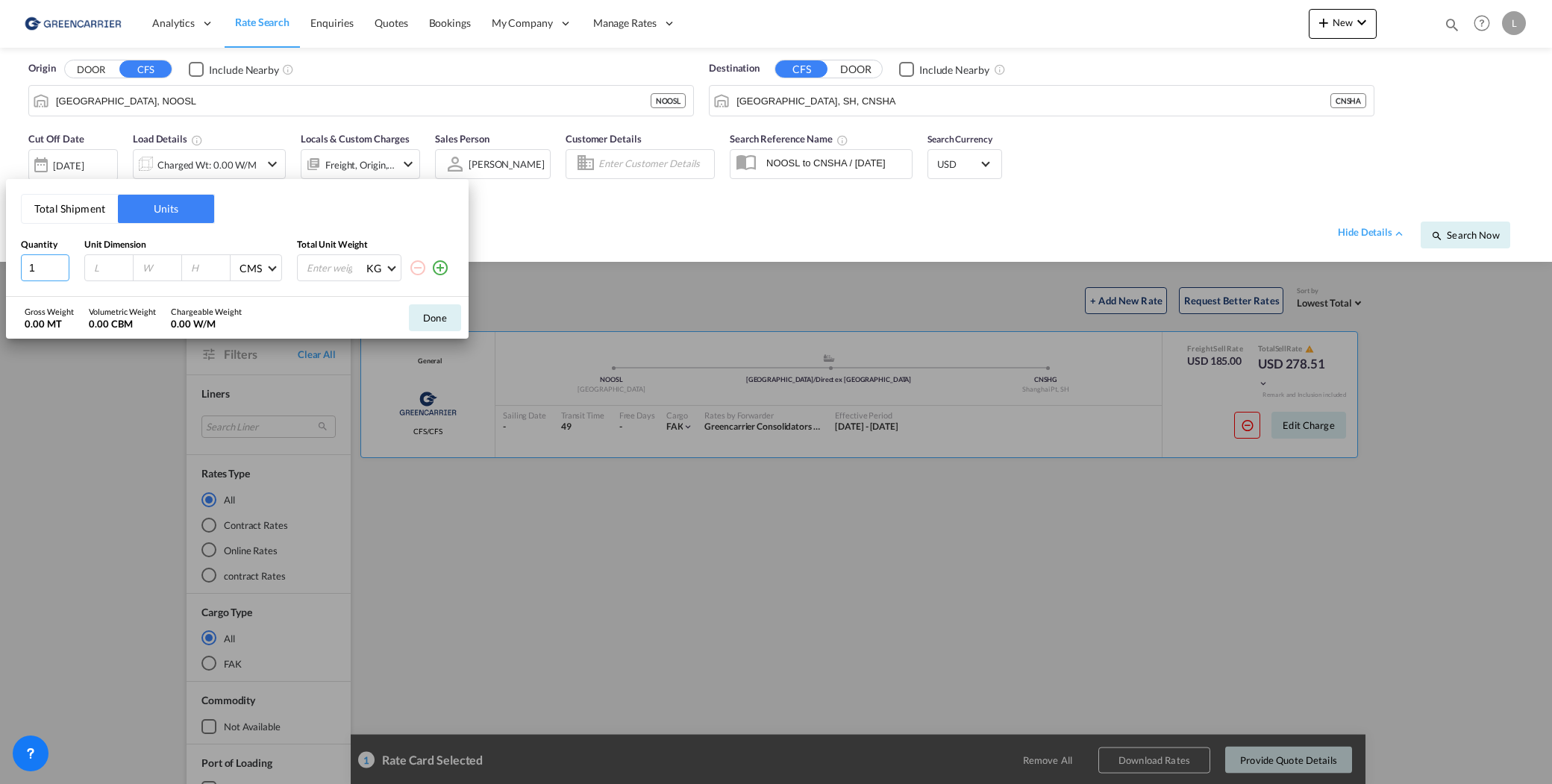
drag, startPoint x: 49, startPoint y: 261, endPoint x: -37, endPoint y: 265, distance: 86.1
click at [0, 265] on html "Analytics Reports Dashboard Rate Search Enquiries Quotes" at bounding box center [776, 392] width 1552 height 784
type input "2"
type input "201"
type input "89"
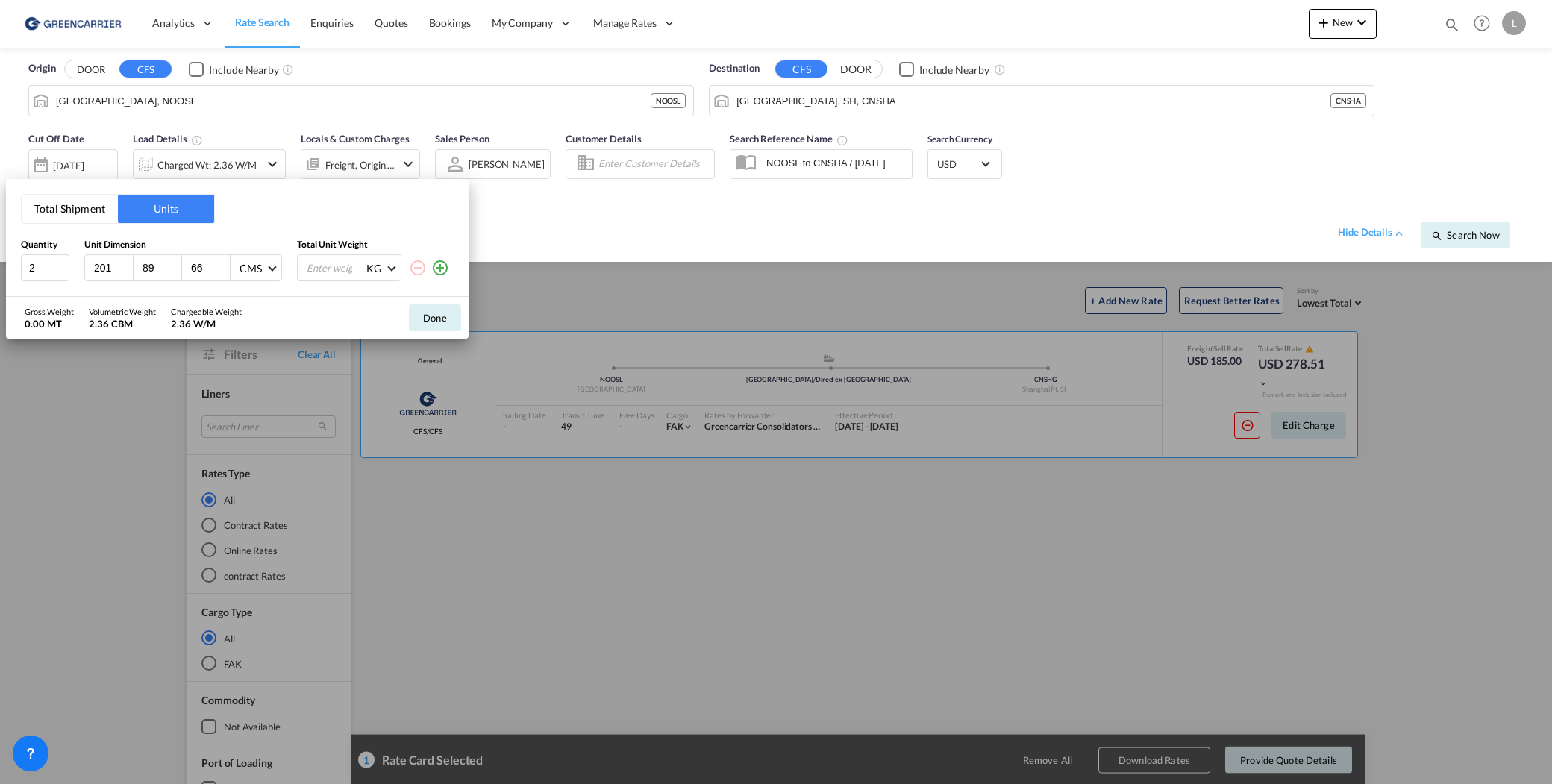
type input "66"
click at [316, 270] on input "number" at bounding box center [334, 268] width 60 height 25
type input "725"
click at [433, 315] on button "Done" at bounding box center [434, 318] width 52 height 26
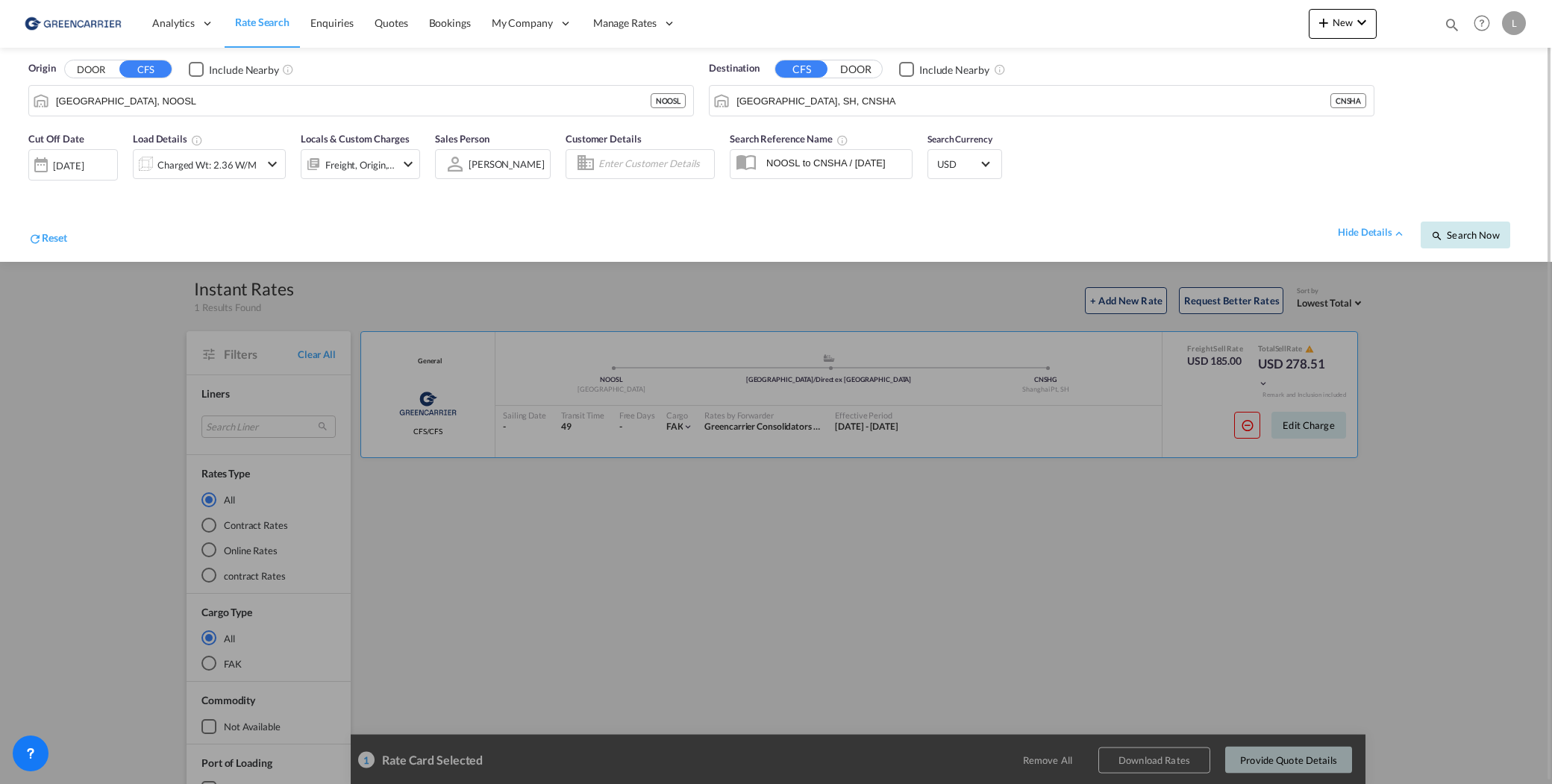
click at [1509, 233] on button "Search Now" at bounding box center [1465, 234] width 89 height 26
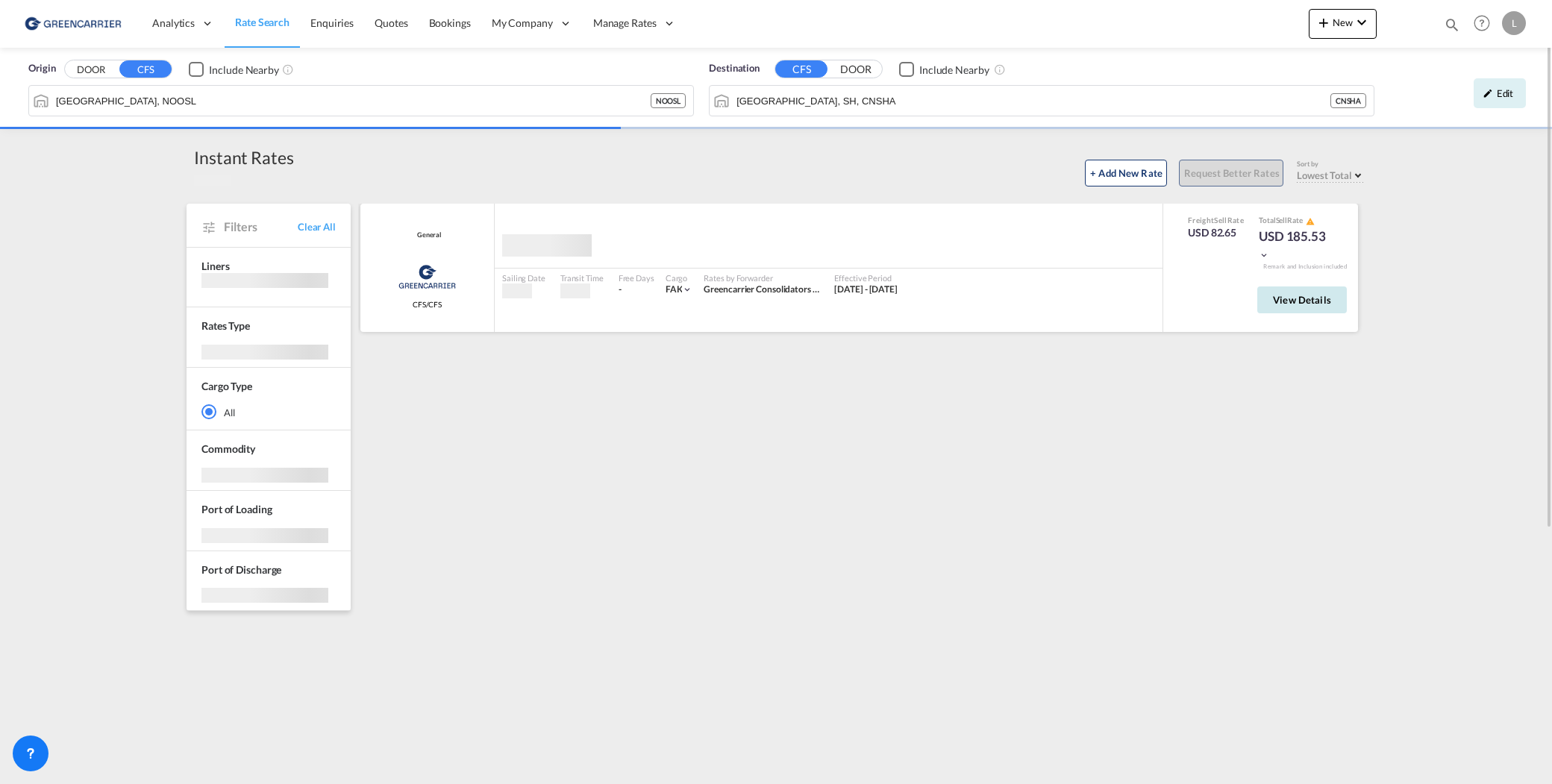
click at [1283, 291] on button "View Details" at bounding box center [1302, 299] width 89 height 26
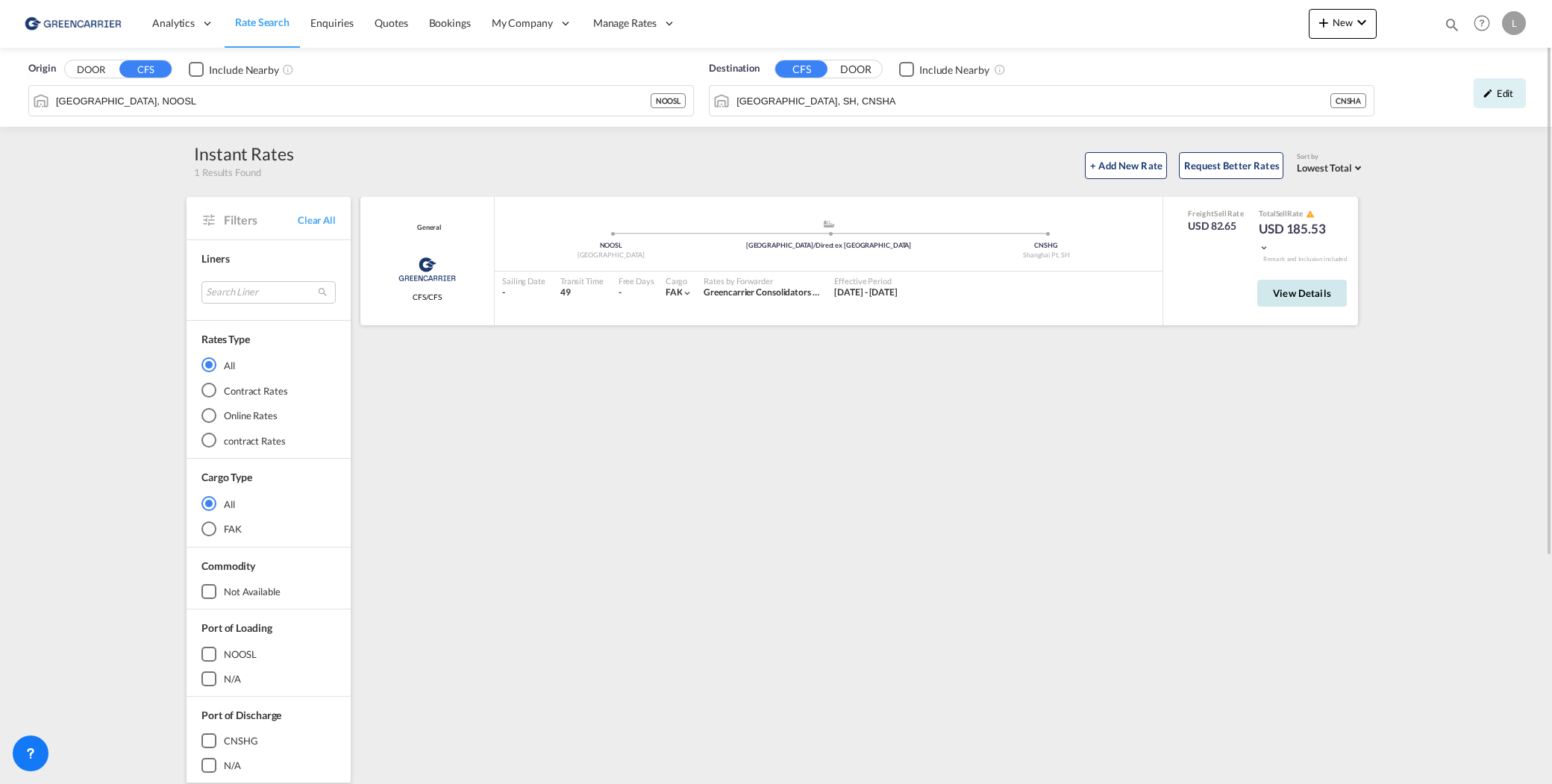
click at [1304, 289] on span "View Details" at bounding box center [1302, 293] width 58 height 12
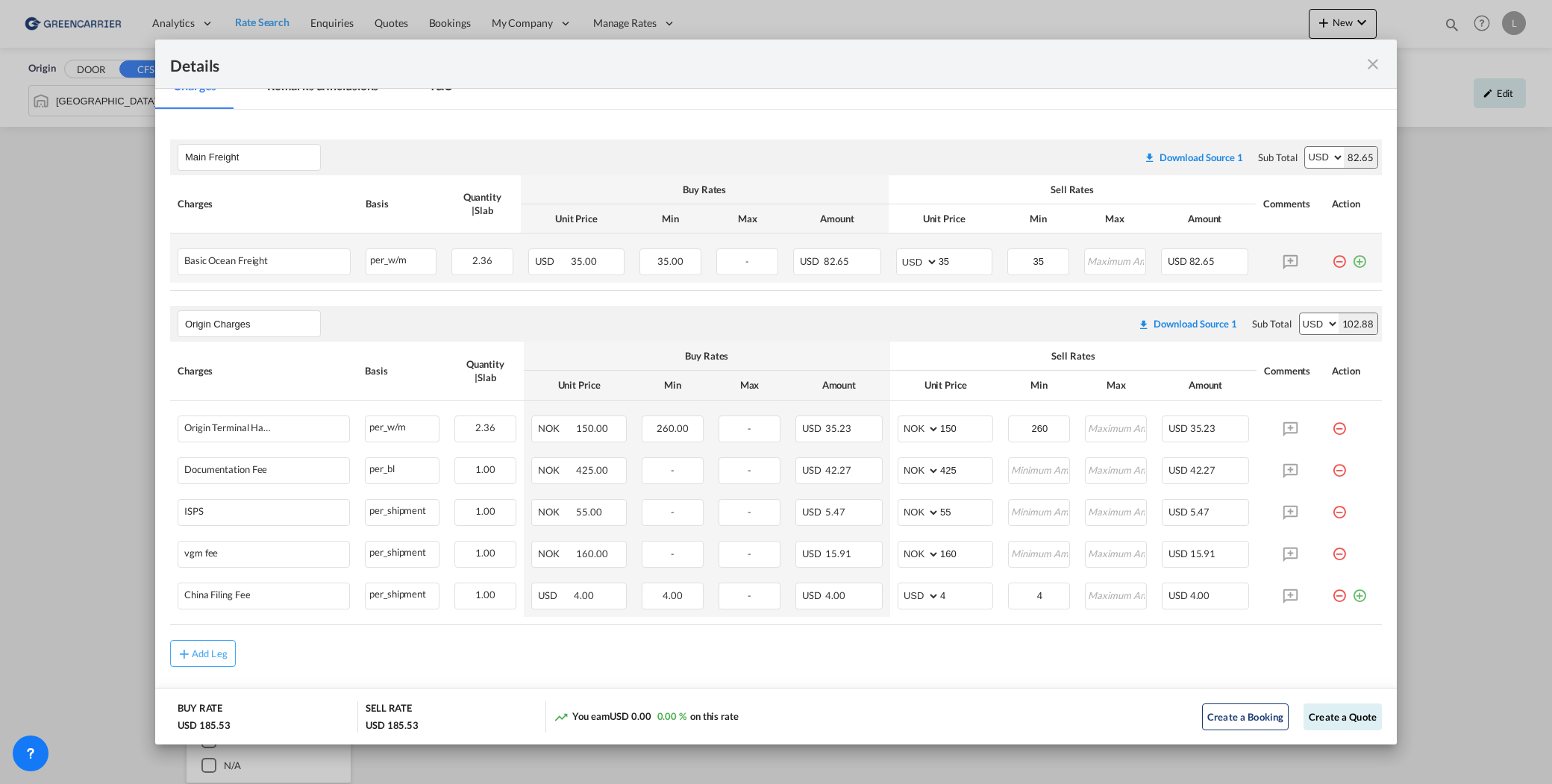
scroll to position [149, 0]
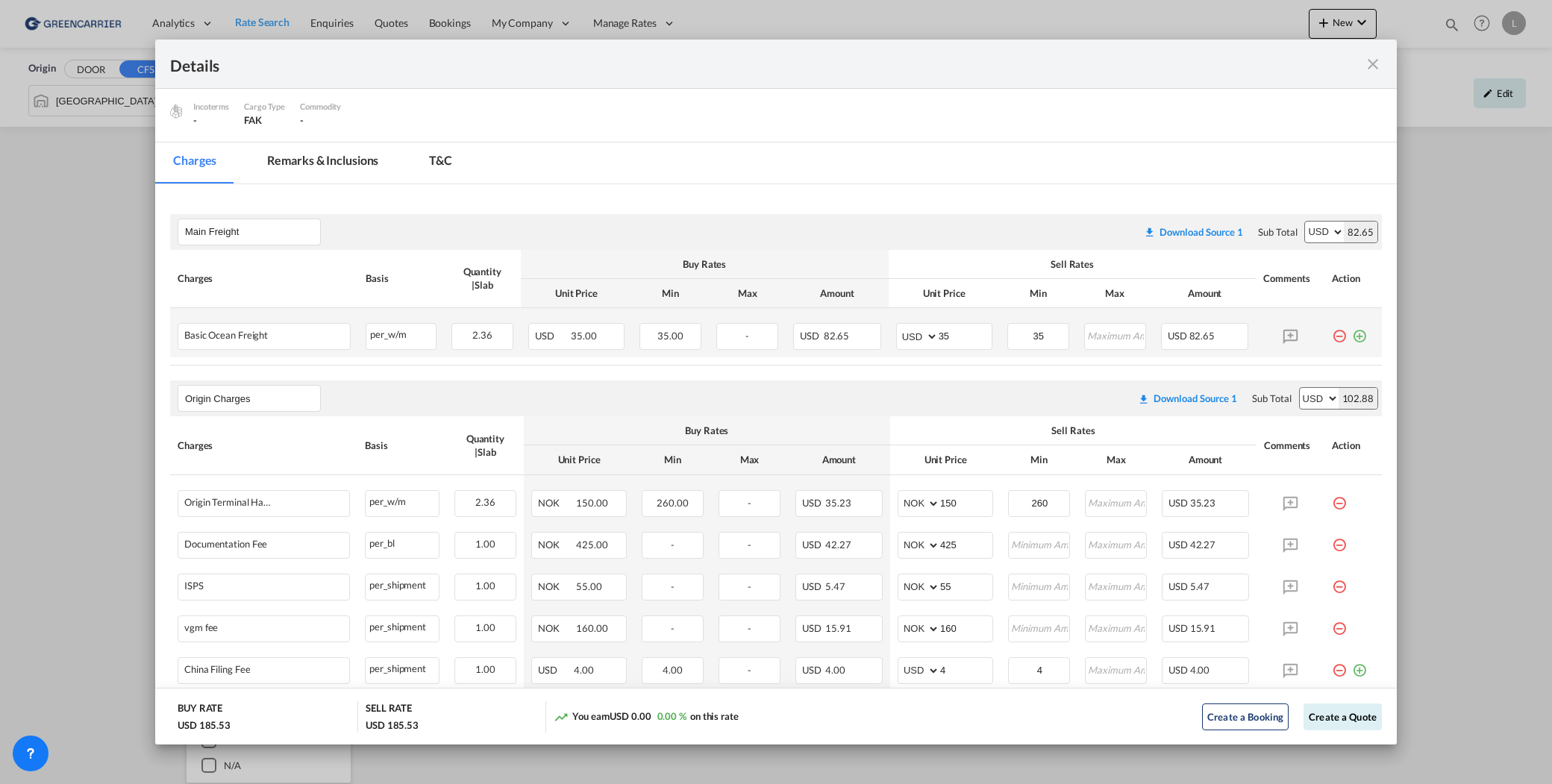
click at [1352, 337] on md-icon "icon-plus-circle-outline green-400-fg" at bounding box center [1359, 330] width 15 height 15
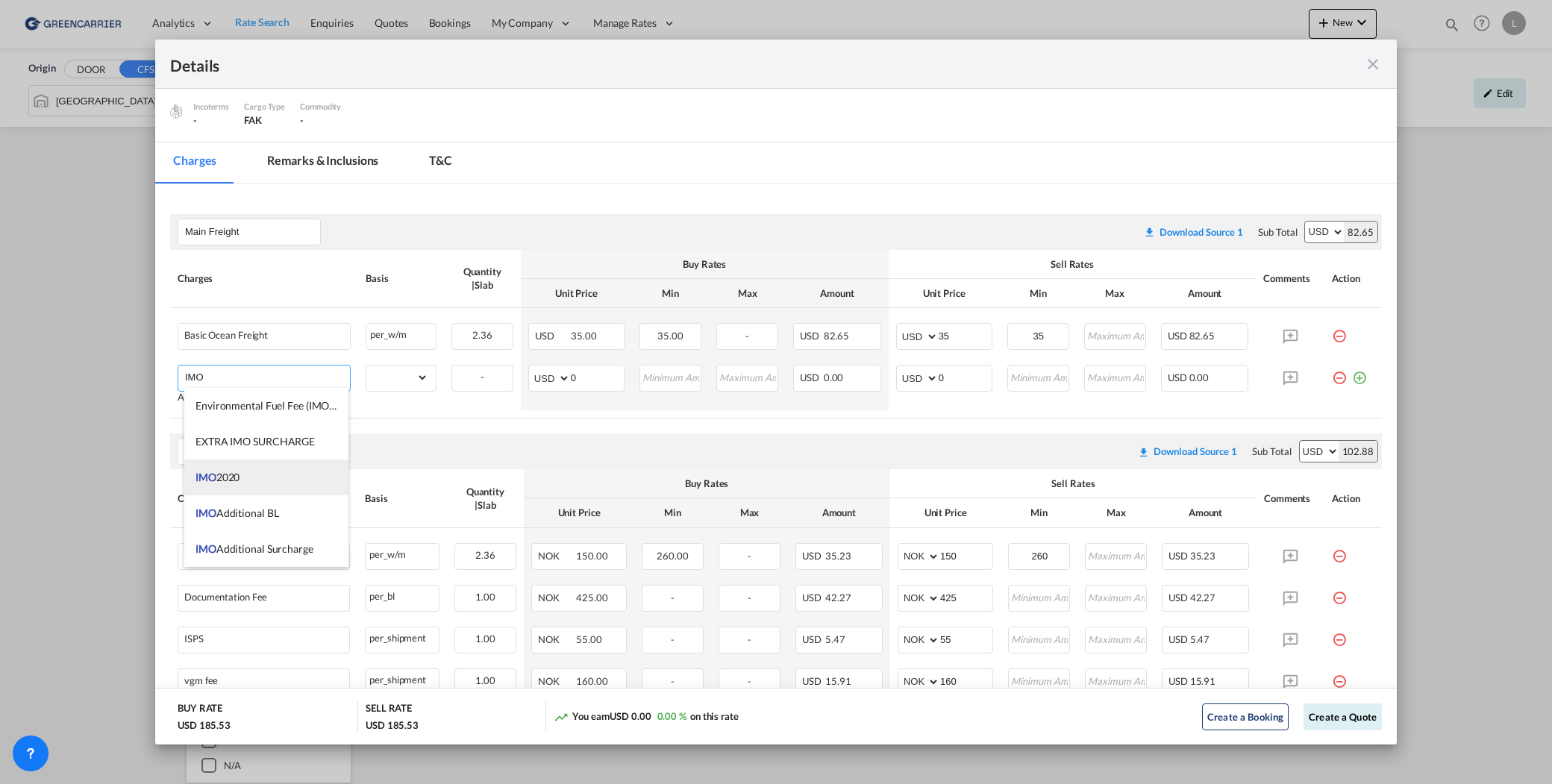
click at [270, 478] on li "IMO 2020" at bounding box center [266, 477] width 164 height 36
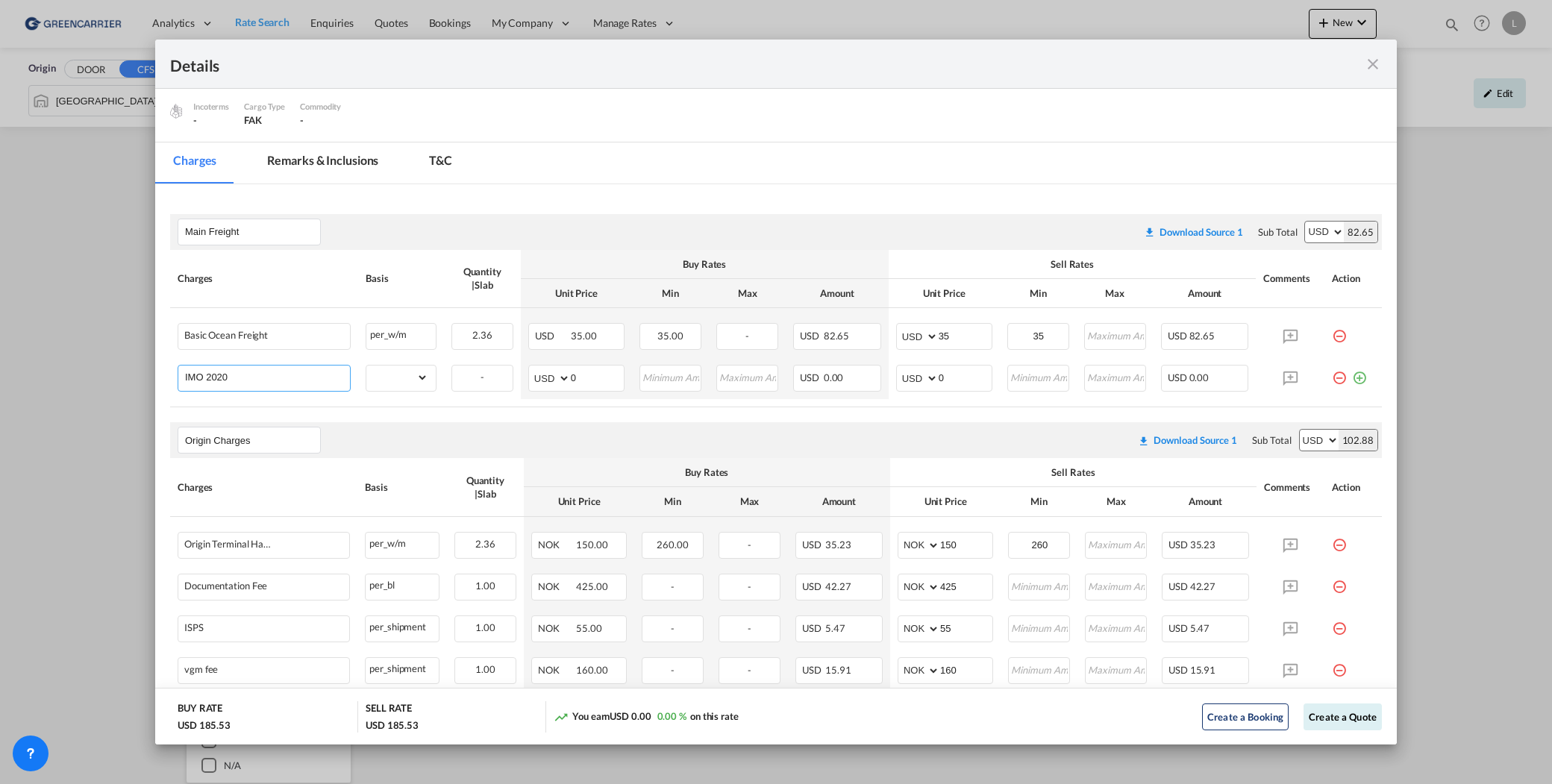
drag, startPoint x: 260, startPoint y: 371, endPoint x: 109, endPoint y: 371, distance: 151.0
click at [109, 371] on div "Details Port of [GEOGRAPHIC_DATA] NOOSL/Oslo T/S [GEOGRAPHIC_DATA]/Direct ex [G…" at bounding box center [776, 392] width 1552 height 784
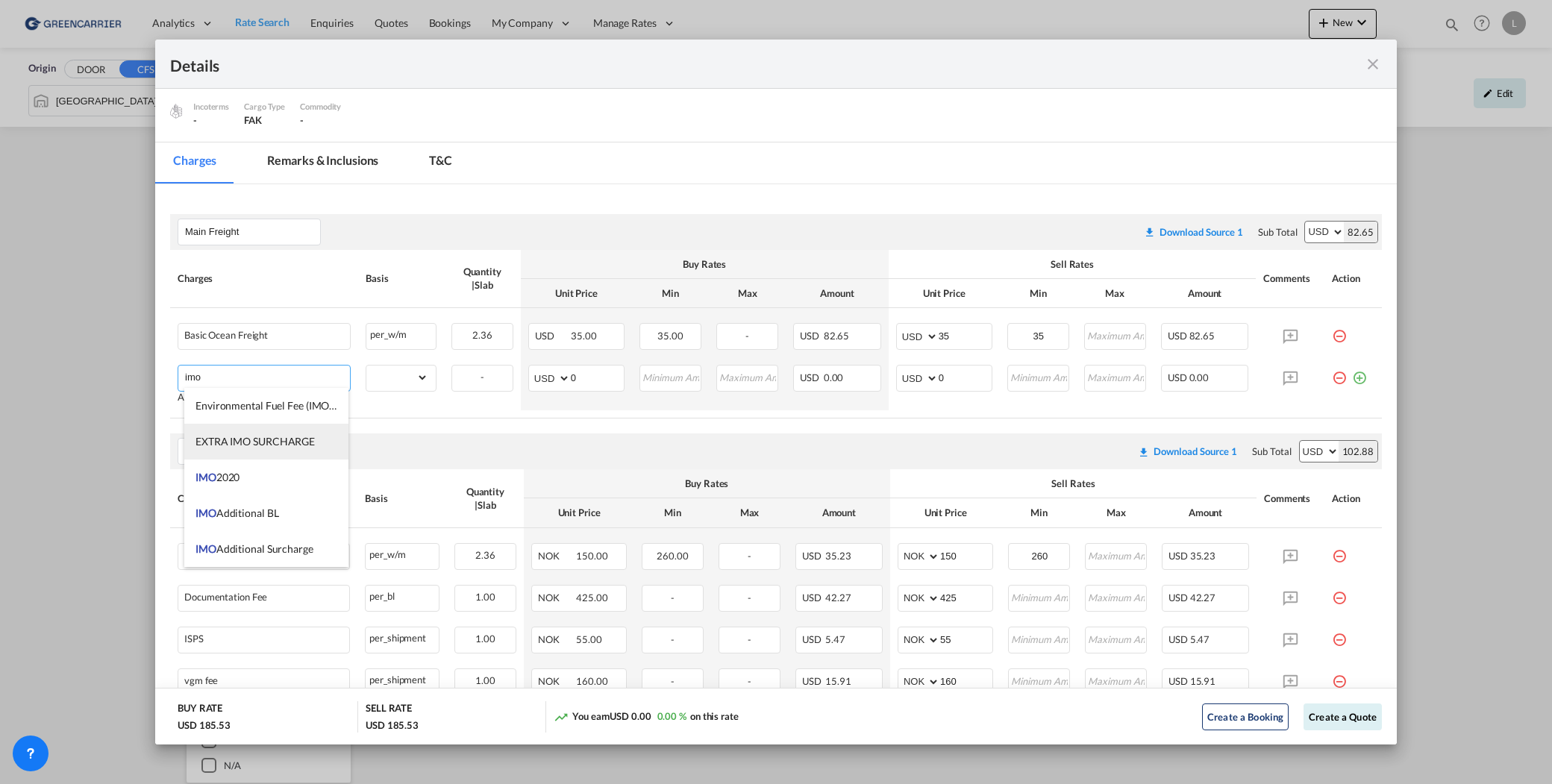
click at [257, 445] on span "EXTRA IMO SURCHARGE" at bounding box center [255, 441] width 120 height 13
type input "EXTRA IMO SURCHARGE"
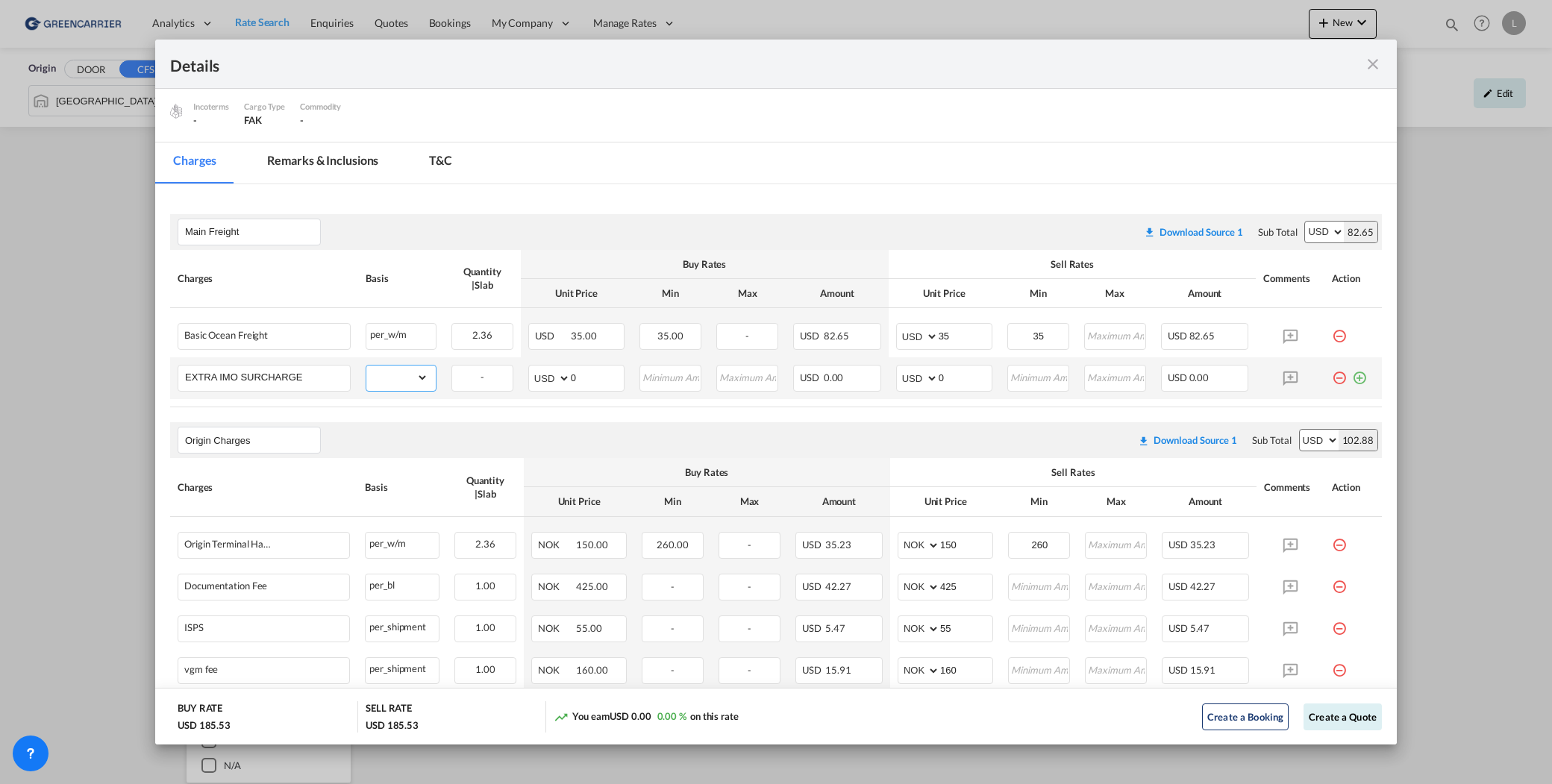
click at [408, 373] on select "gross_weight volumetric_weight per_shipment per_bl per_km per_hawb per_kg flat …" at bounding box center [397, 377] width 62 height 24
select select "per_shipment"
click at [367, 366] on select "gross_weight volumetric_weight per_shipment per_bl per_km per_hawb per_kg flat …" at bounding box center [397, 377] width 62 height 24
drag, startPoint x: 951, startPoint y: 379, endPoint x: 813, endPoint y: 368, distance: 138.4
click at [821, 370] on tr "EXTRA IMO SURCHARGE Please Enter Already Exists gross_weight volumetric_weight …" at bounding box center [776, 378] width 1212 height 42
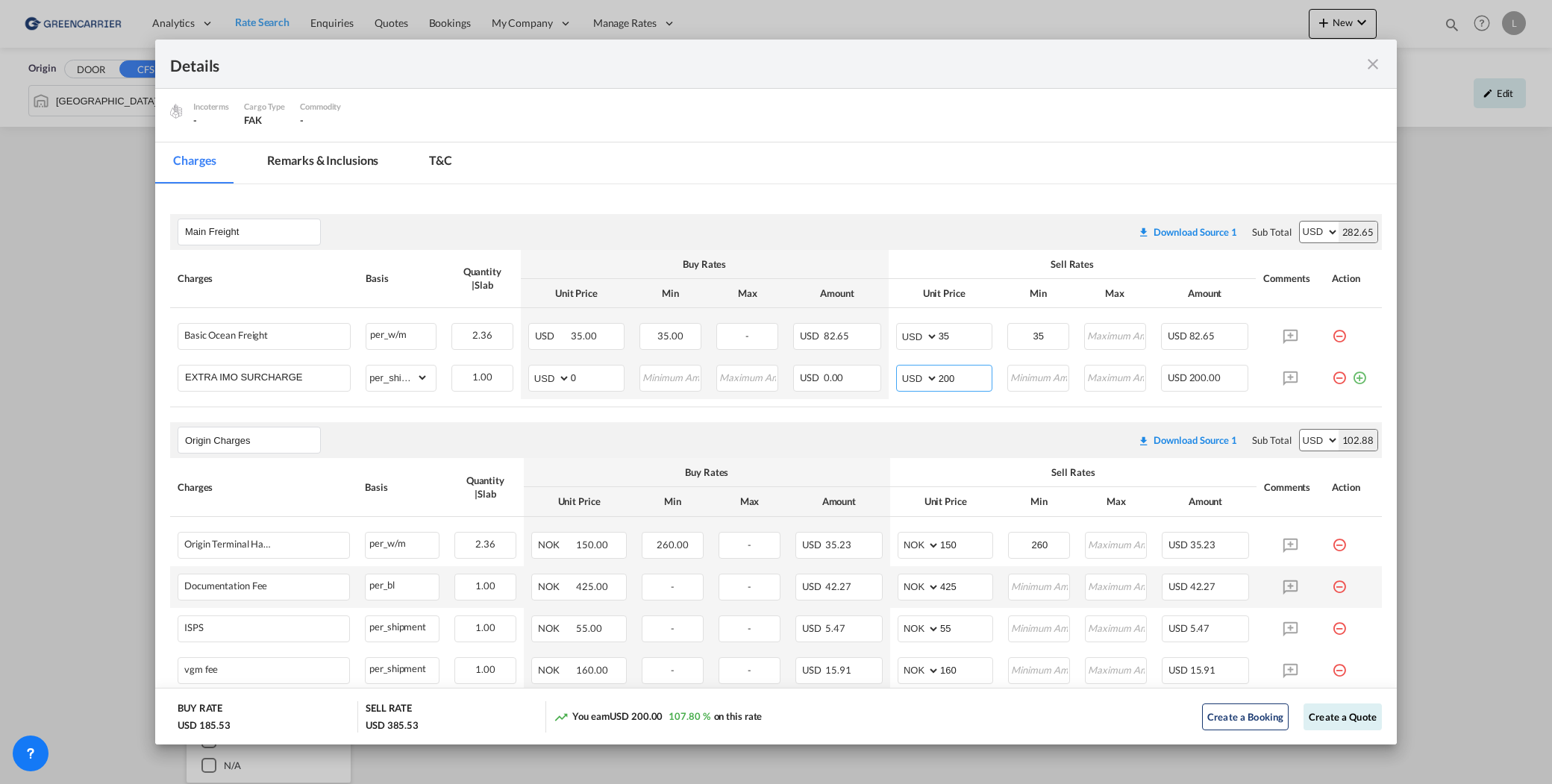
type input "200"
click at [1336, 714] on button "Create a Quote" at bounding box center [1343, 716] width 78 height 26
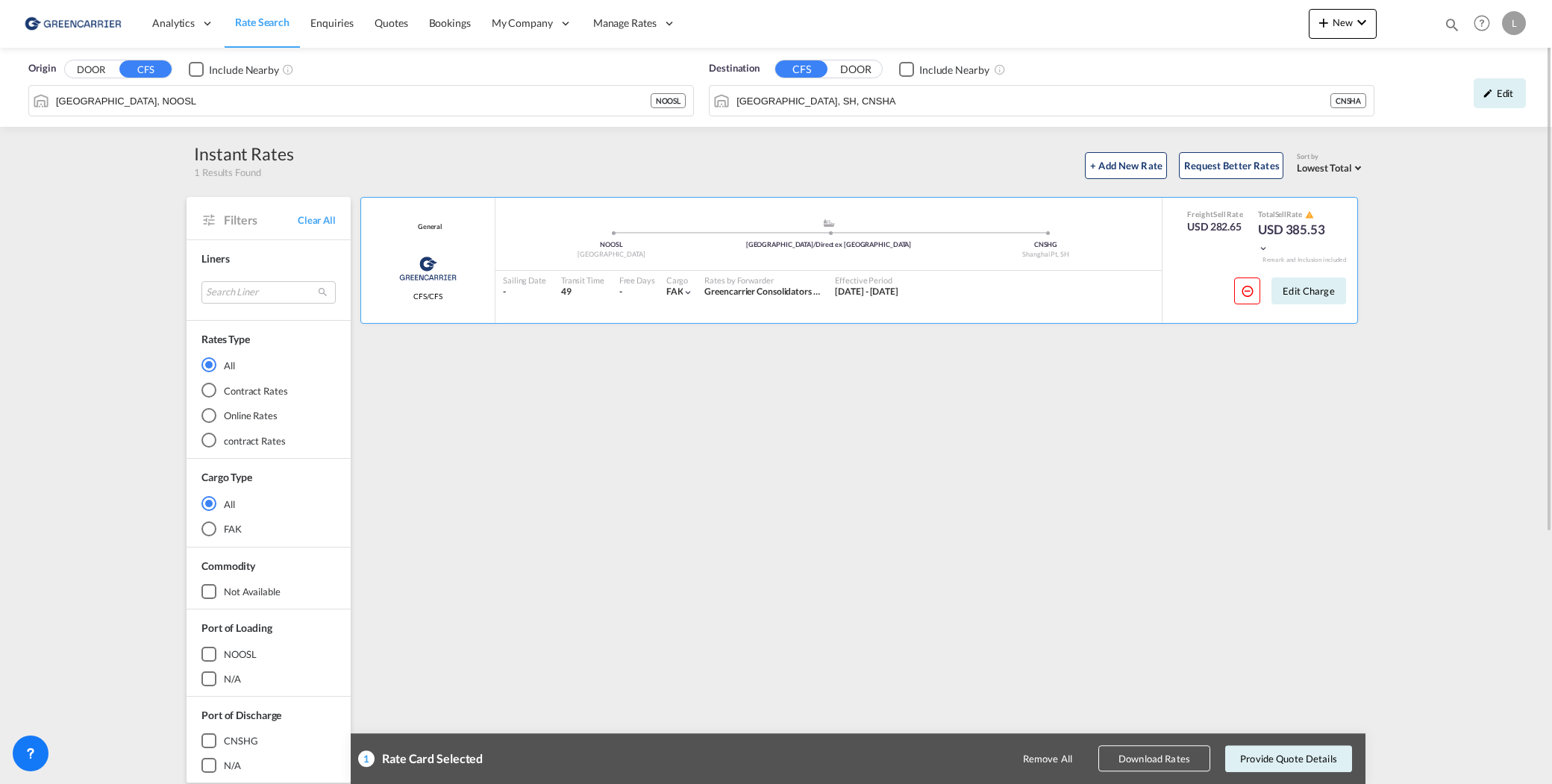
click at [1168, 760] on button "Download Rates" at bounding box center [1155, 759] width 112 height 26
